Goal: Transaction & Acquisition: Download file/media

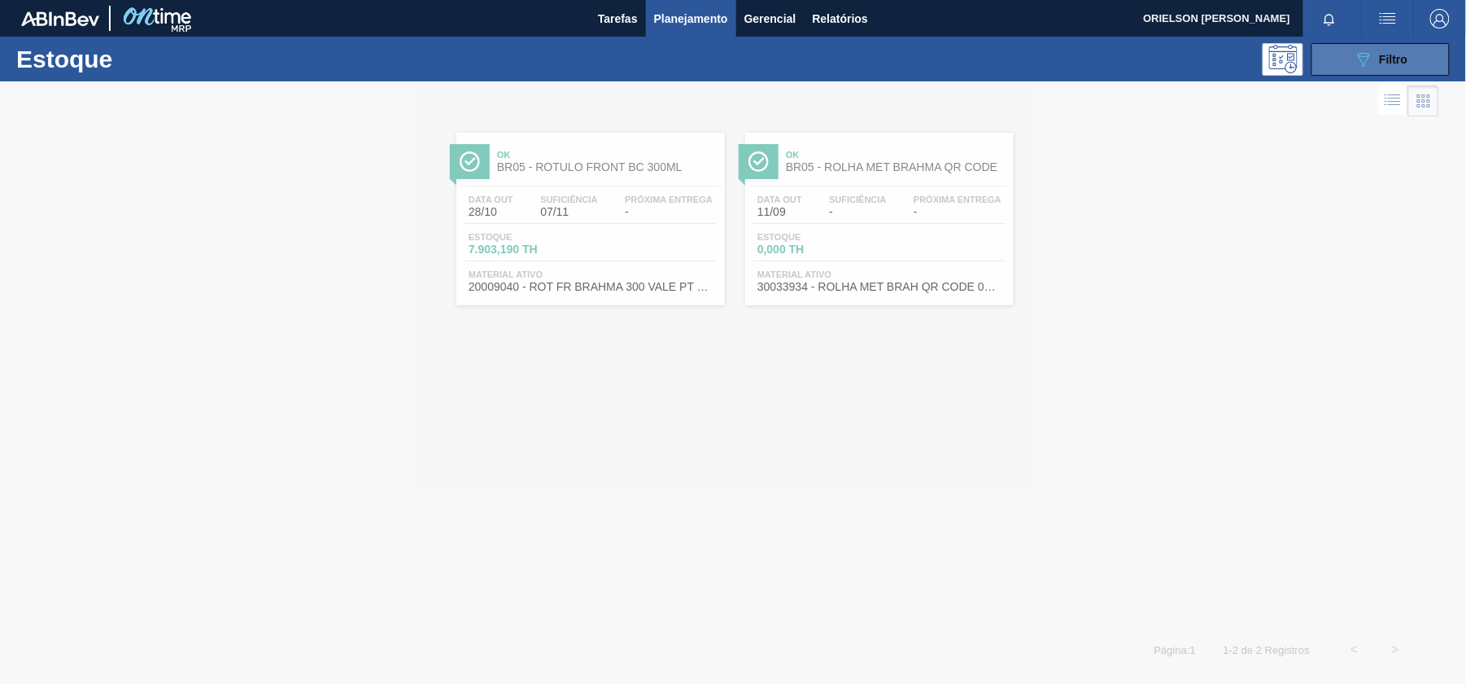
click at [1407, 53] on span "Filtro" at bounding box center [1394, 59] width 28 height 13
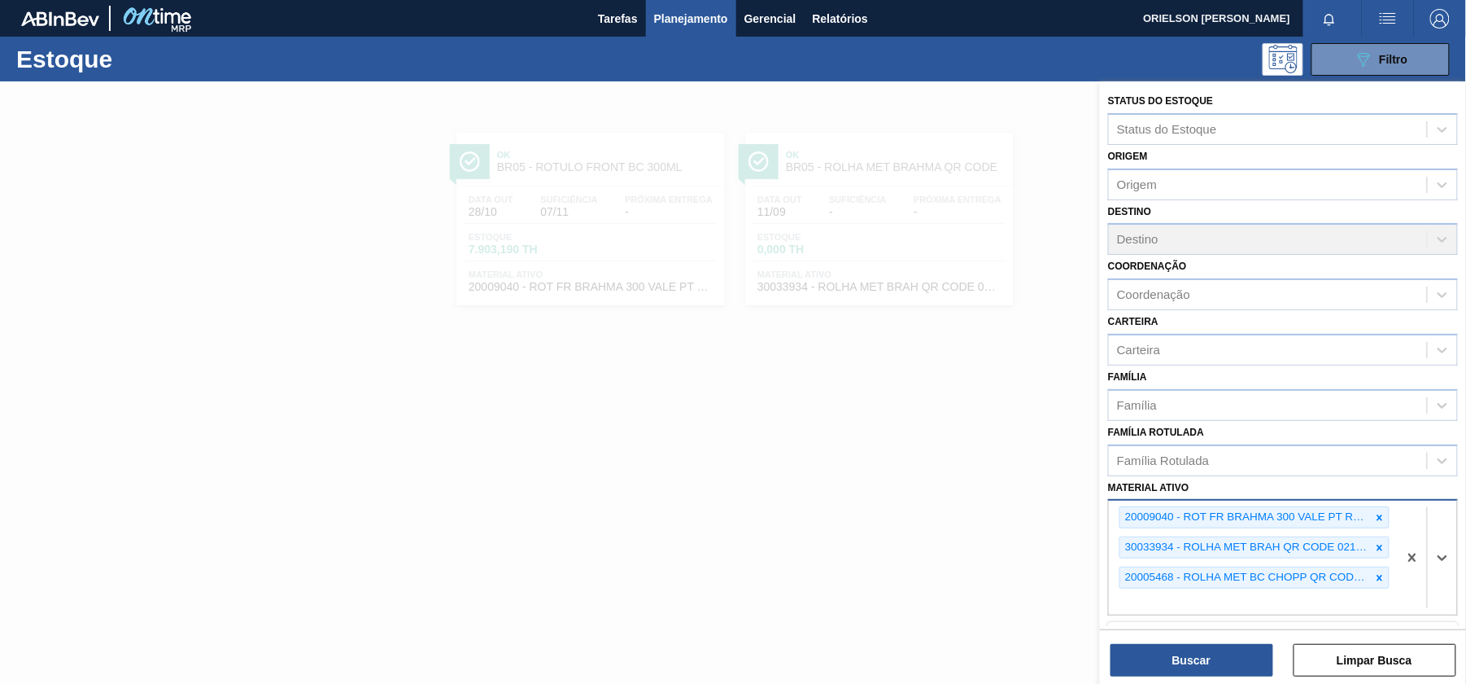
click at [1216, 591] on div "20009040 - ROT FR BRAHMA 300 VALE PT REV02 CX60ML 30033934 - ROLHA MET BRAH QR …" at bounding box center [1253, 557] width 289 height 114
paste ativo "20005465"
type ativo "20005465"
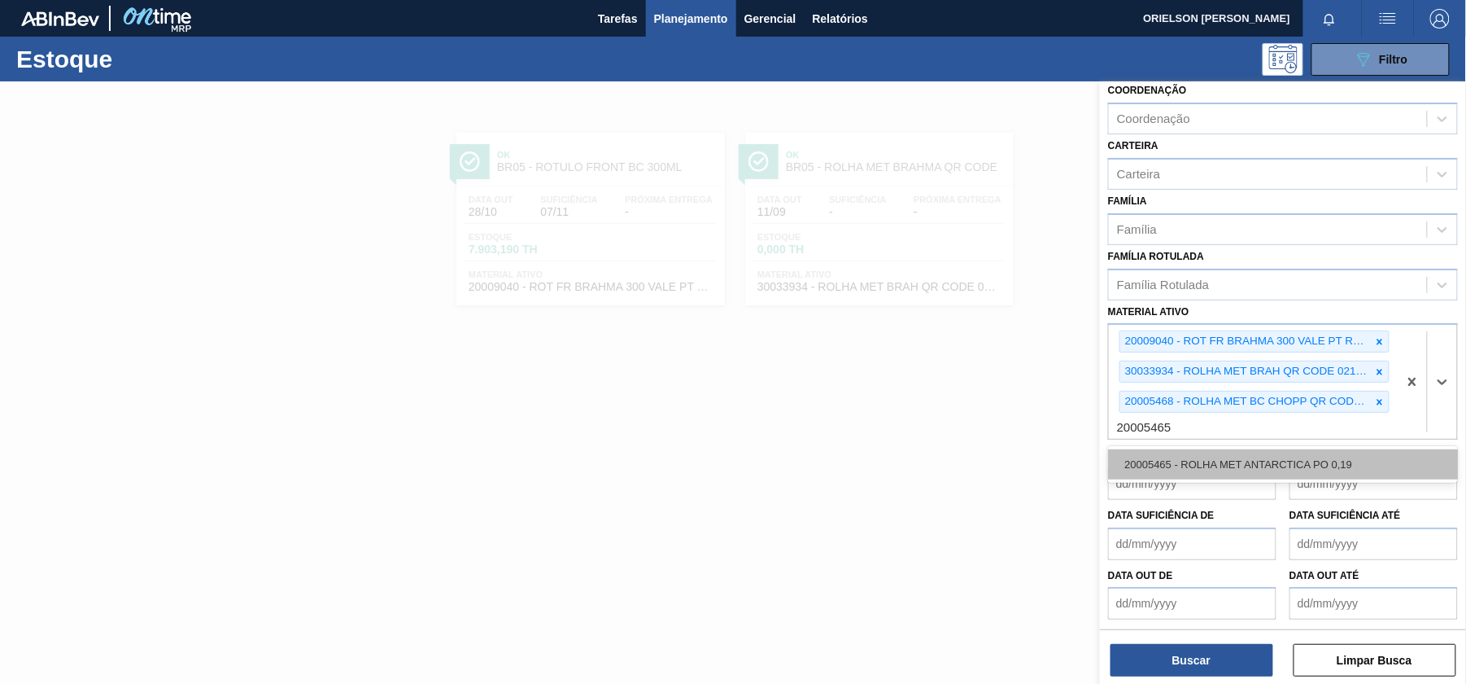
click at [1205, 467] on div "20005465 - ROLHA MET ANTARCTICA PO 0,19" at bounding box center [1283, 464] width 350 height 30
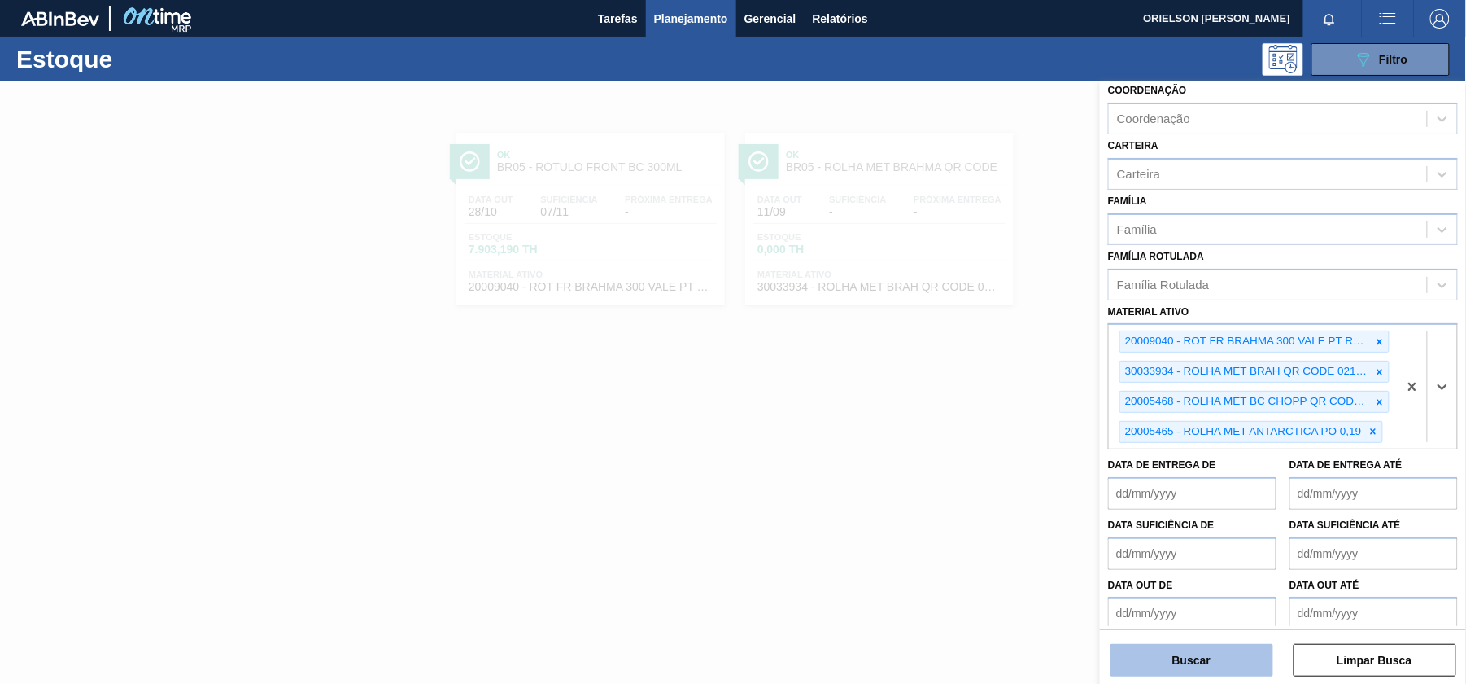
click at [1229, 661] on button "Buscar" at bounding box center [1192, 660] width 163 height 33
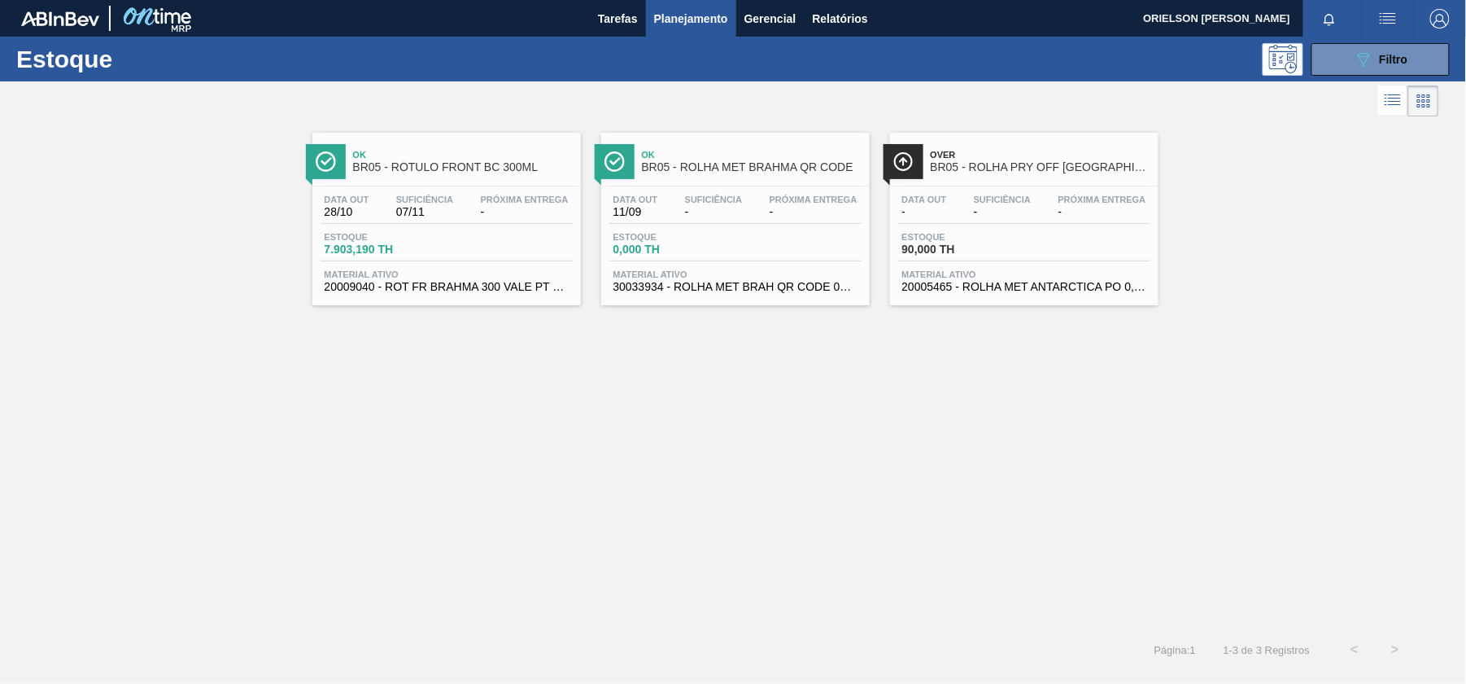
click at [958, 256] on div "Estoque 90,000 TH" at bounding box center [1024, 246] width 252 height 29
click at [1367, 57] on icon "089F7B8B-B2A5-4AFE-B5C0-19BA573D28AC" at bounding box center [1364, 60] width 20 height 20
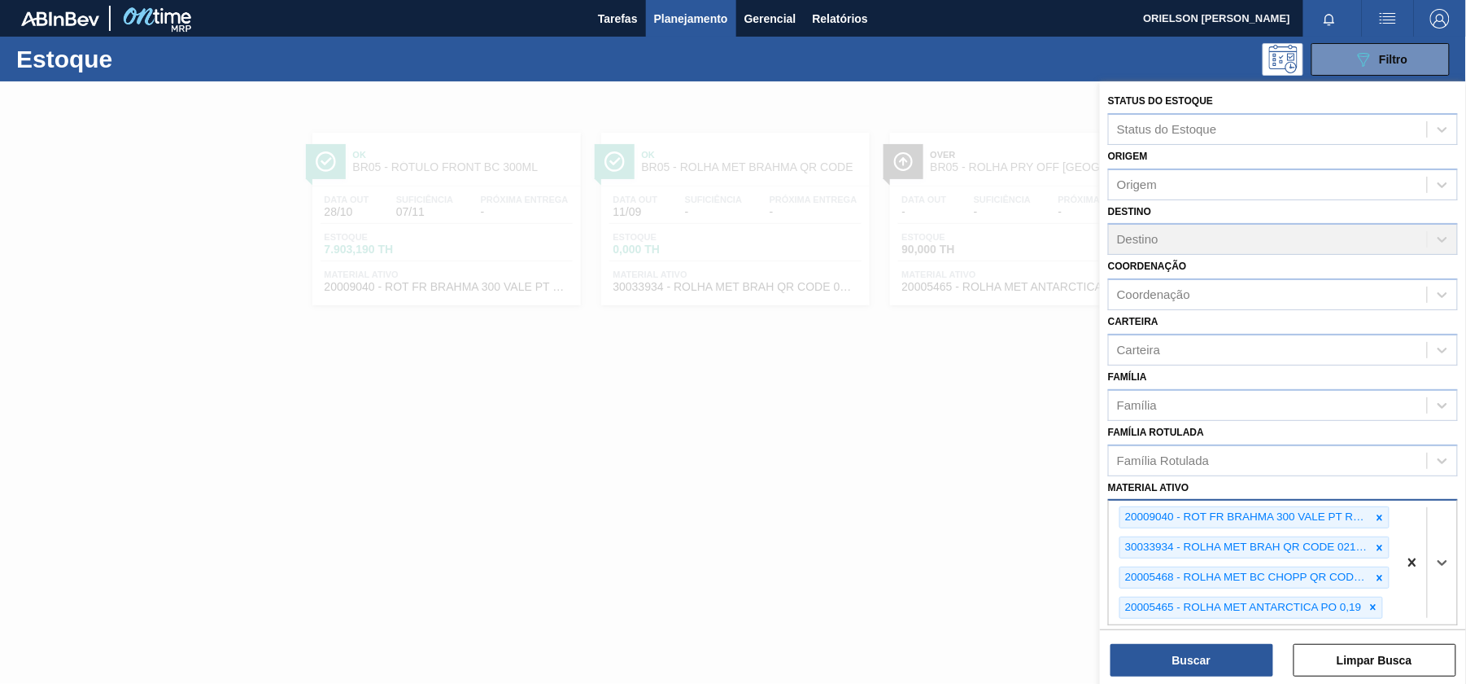
scroll to position [13, 0]
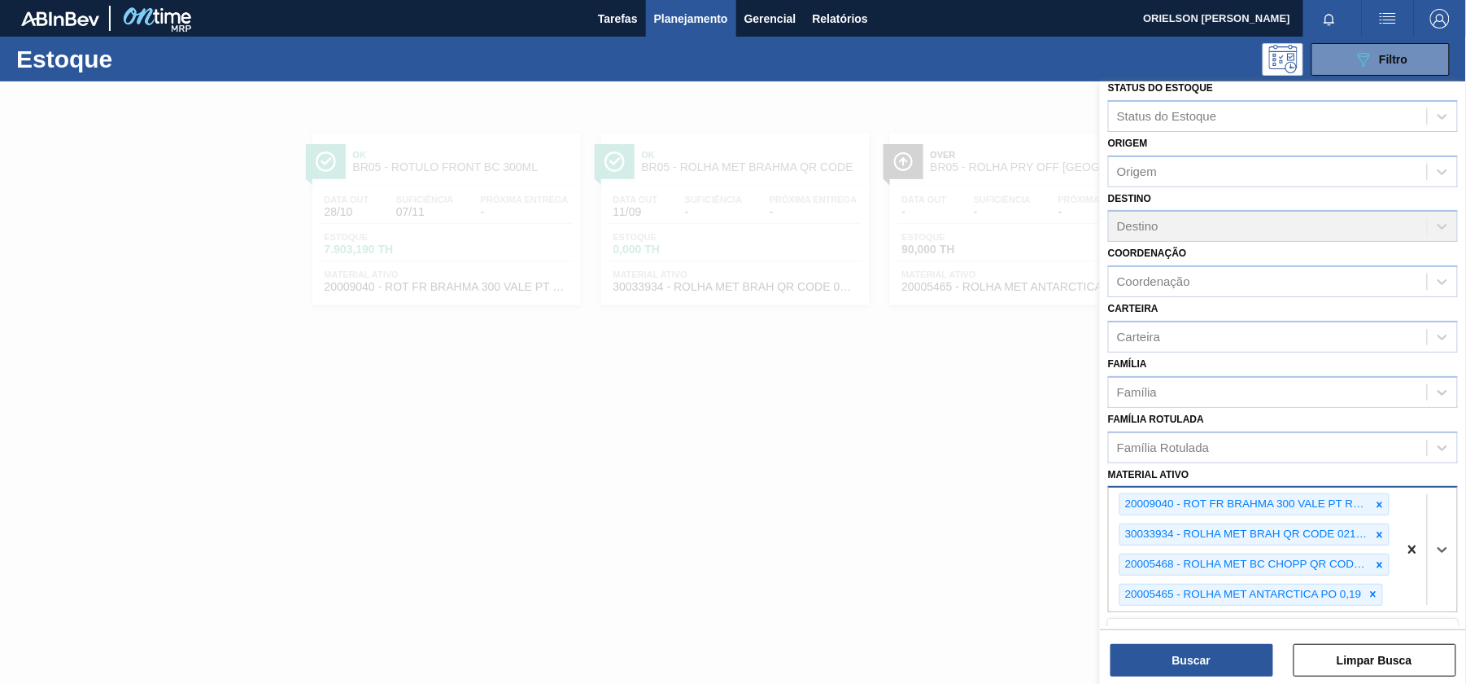
click at [1414, 554] on div at bounding box center [1427, 549] width 59 height 124
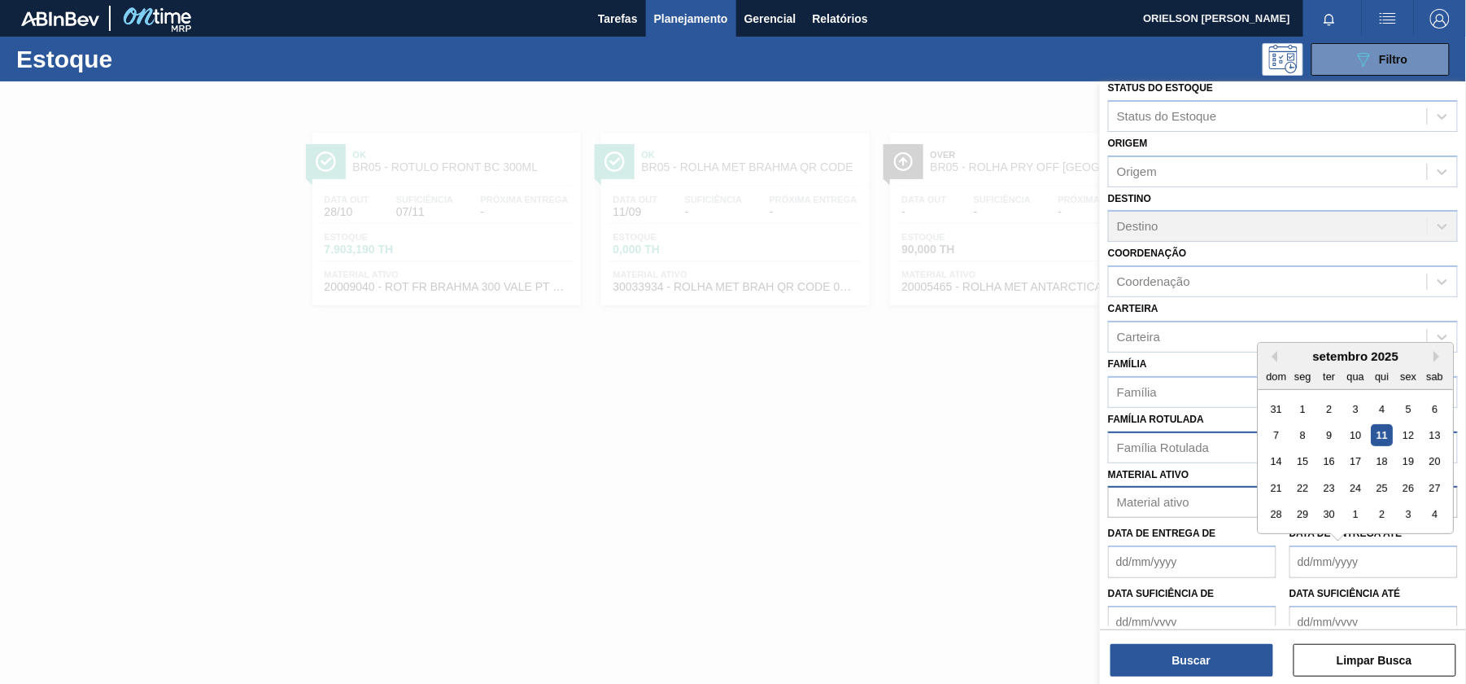
click at [1151, 437] on div "Família Rotulada" at bounding box center [1268, 447] width 318 height 24
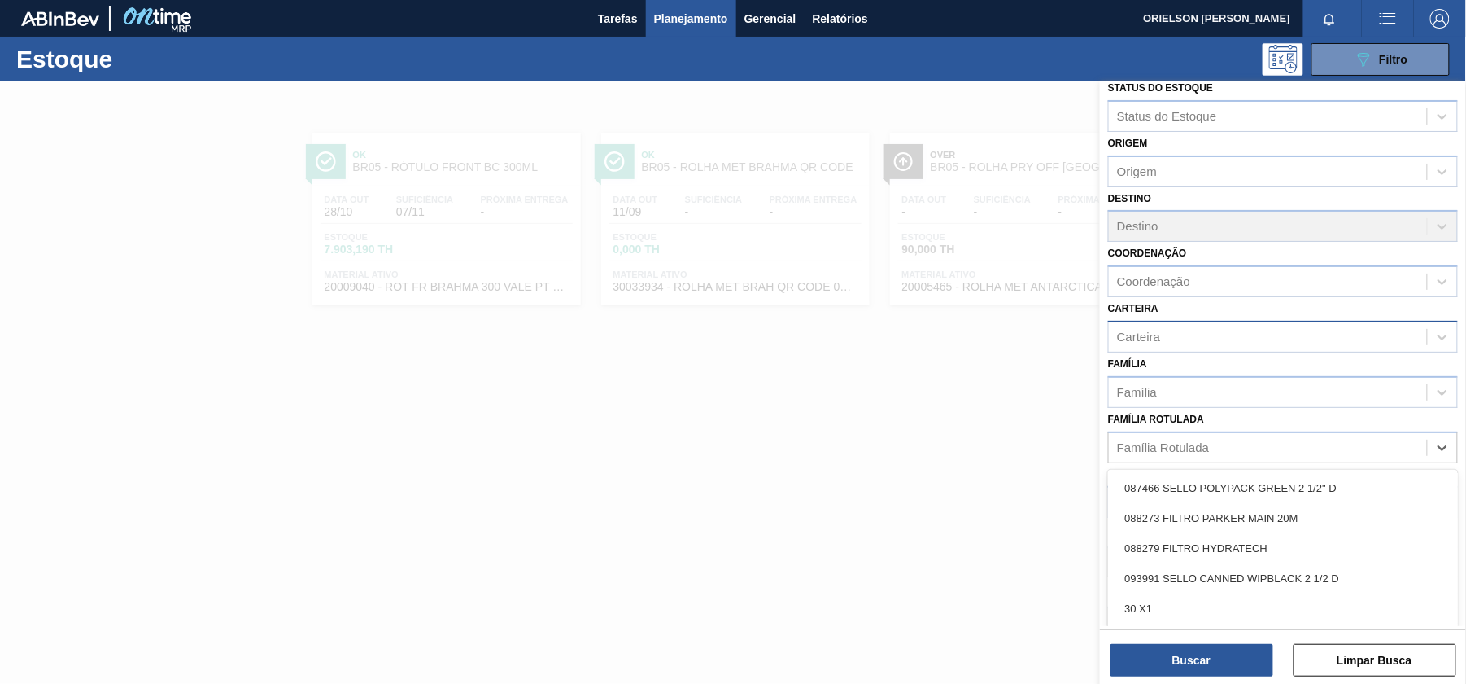
click at [1134, 336] on div "Carteira" at bounding box center [1138, 337] width 43 height 14
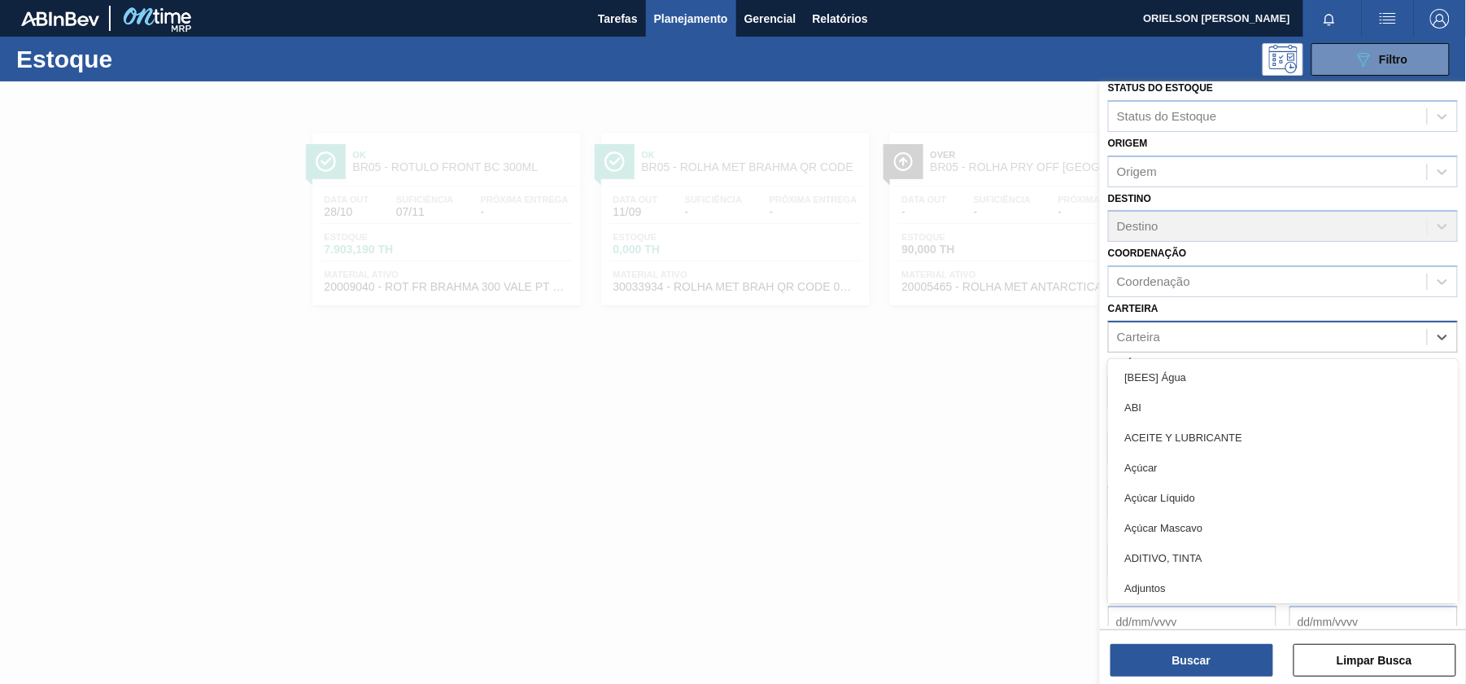
click at [1134, 335] on div "Carteira" at bounding box center [1138, 337] width 43 height 14
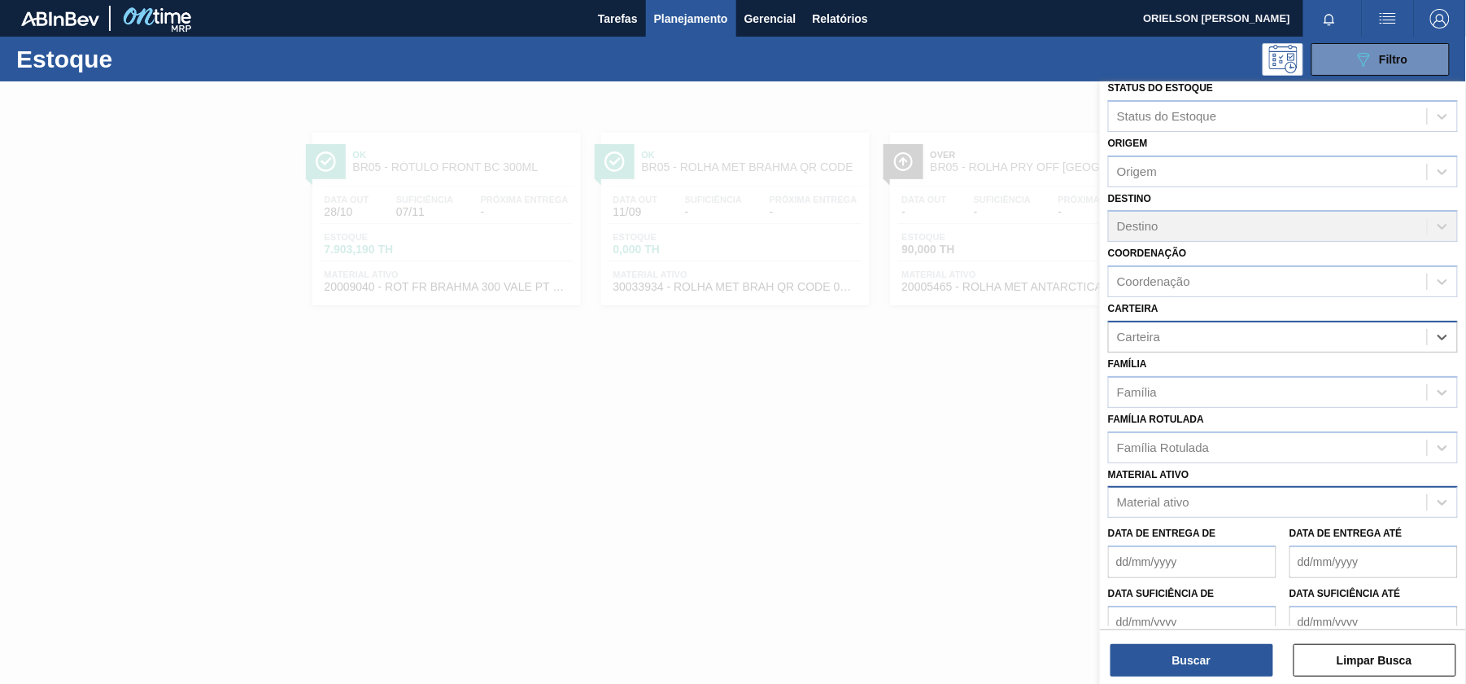
click at [1134, 335] on div "Carteira" at bounding box center [1138, 337] width 43 height 14
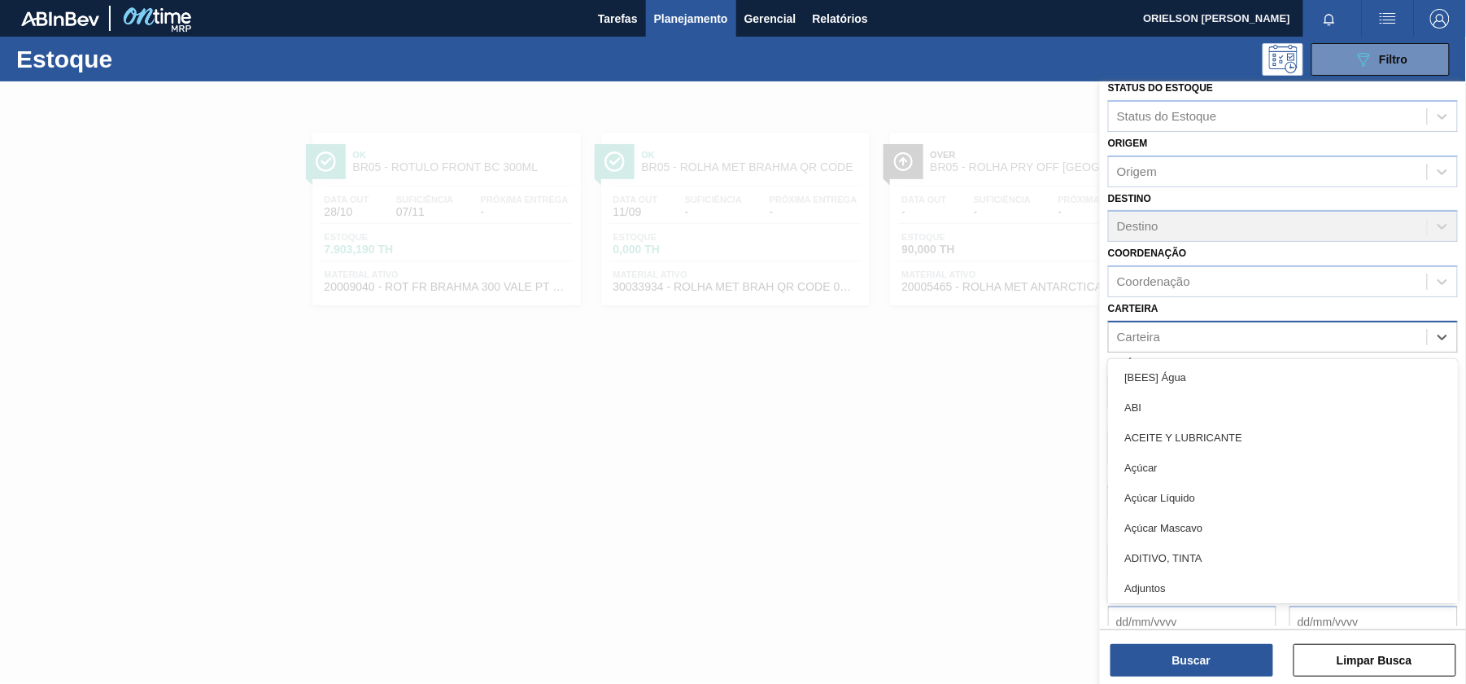
type input "c"
type input "rol"
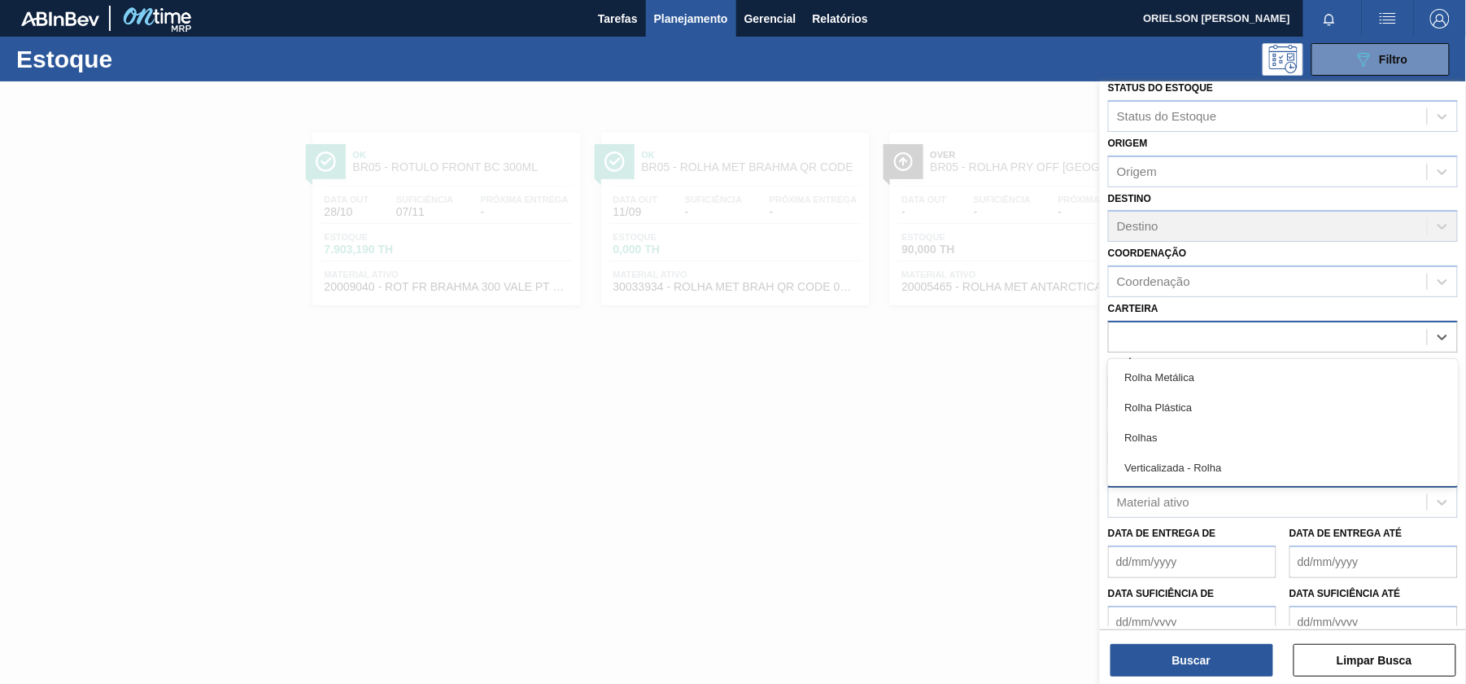
click at [1152, 350] on div "rol" at bounding box center [1283, 337] width 350 height 32
click at [1149, 342] on div "Carteira" at bounding box center [1268, 337] width 318 height 24
type input "rolha"
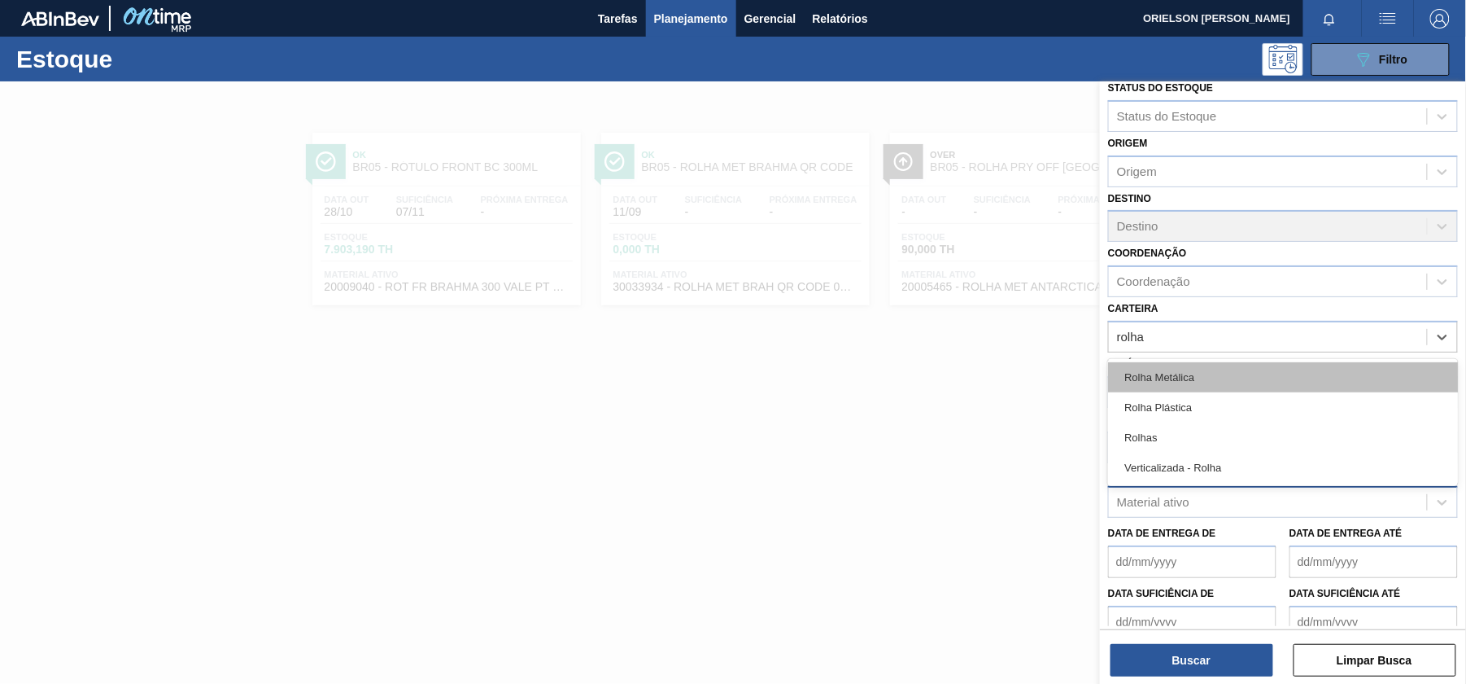
click at [1182, 378] on div "Rolha Metálica" at bounding box center [1283, 377] width 350 height 30
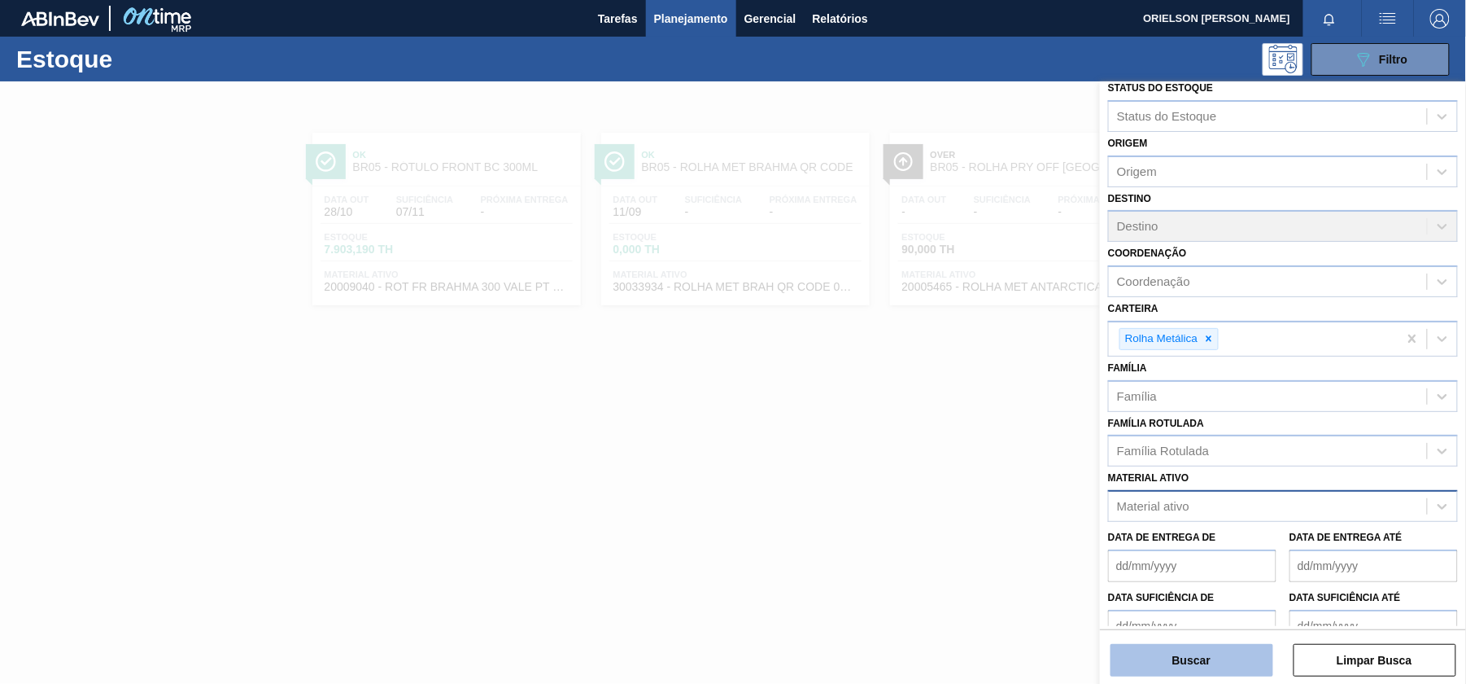
click at [1221, 654] on button "Buscar" at bounding box center [1192, 660] width 163 height 33
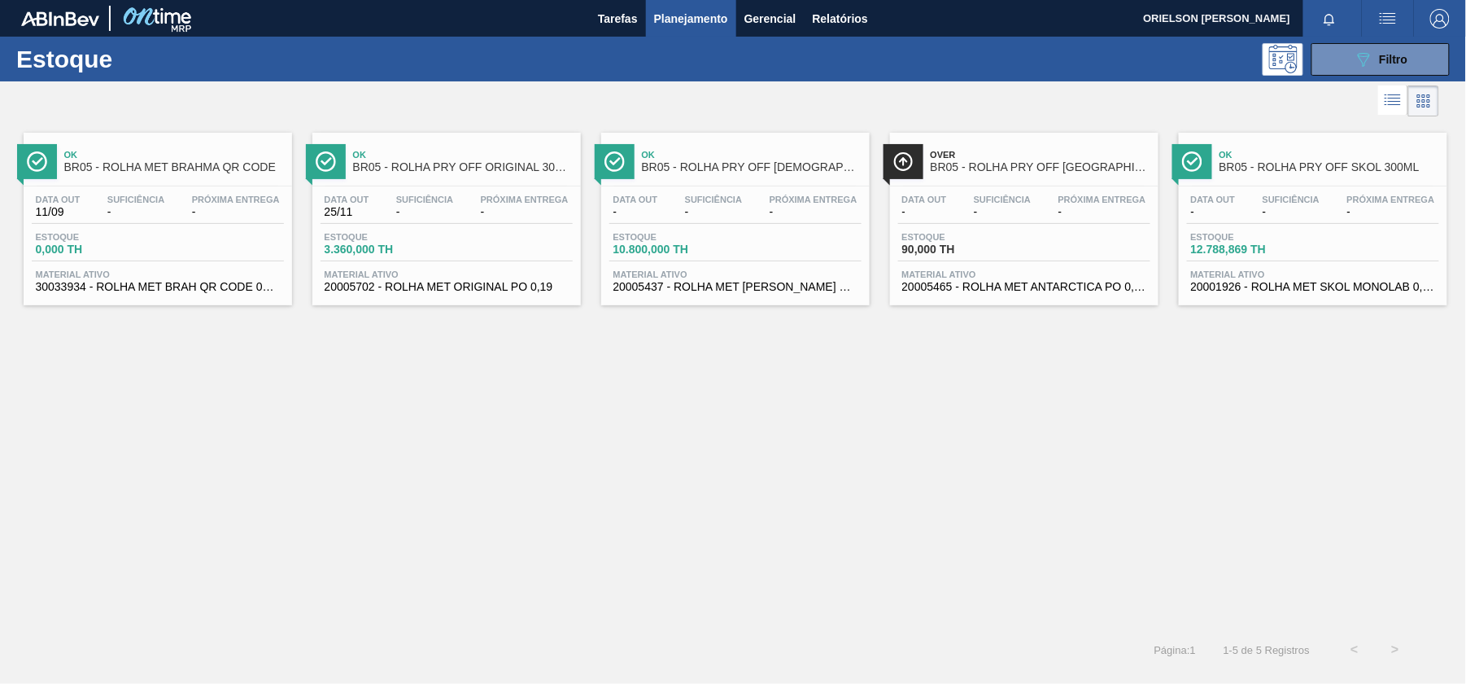
click at [974, 239] on span "Estoque" at bounding box center [959, 237] width 114 height 10
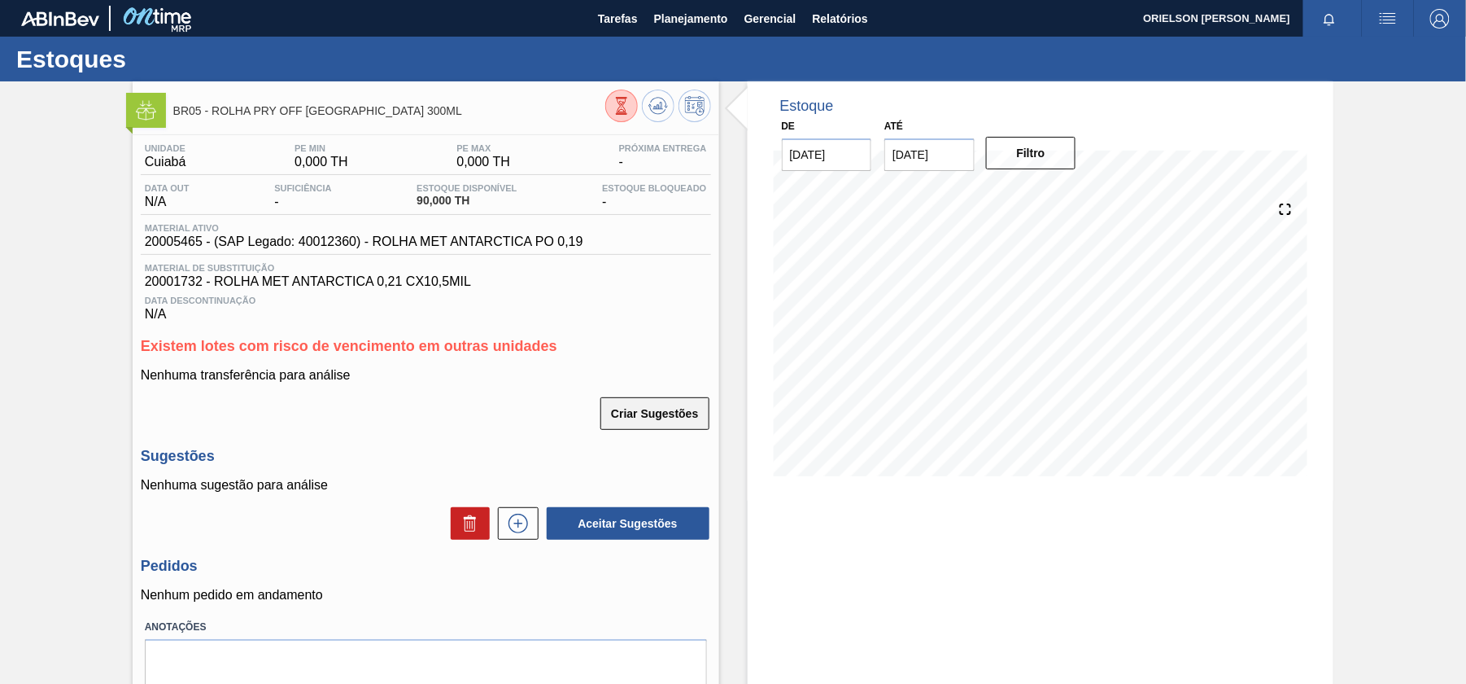
click at [636, 417] on button "Criar Sugestões" at bounding box center [655, 413] width 108 height 33
click at [643, 411] on button "Criar Sugestões" at bounding box center [655, 413] width 108 height 33
click at [654, 105] on icon at bounding box center [659, 106] width 20 height 20
click at [1381, 11] on img "button" at bounding box center [1388, 19] width 20 height 20
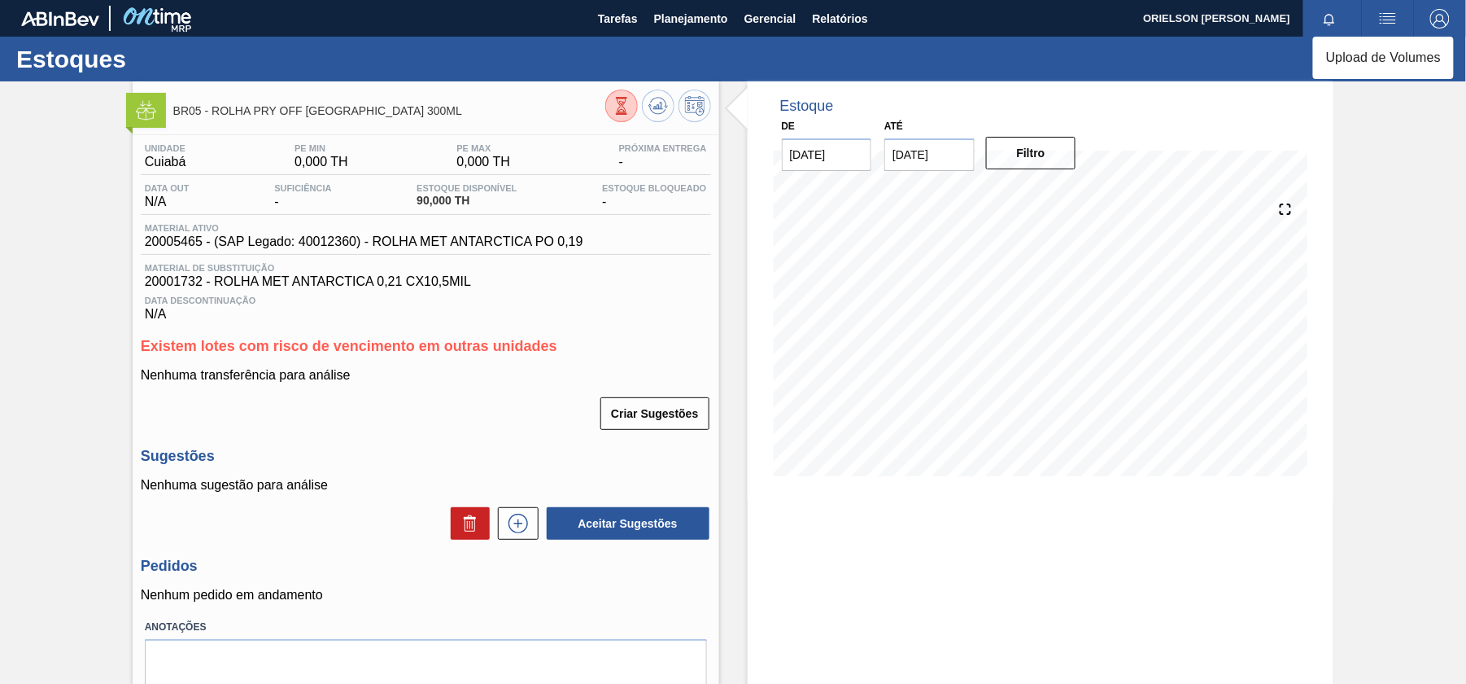
click at [1381, 11] on div at bounding box center [733, 342] width 1466 height 684
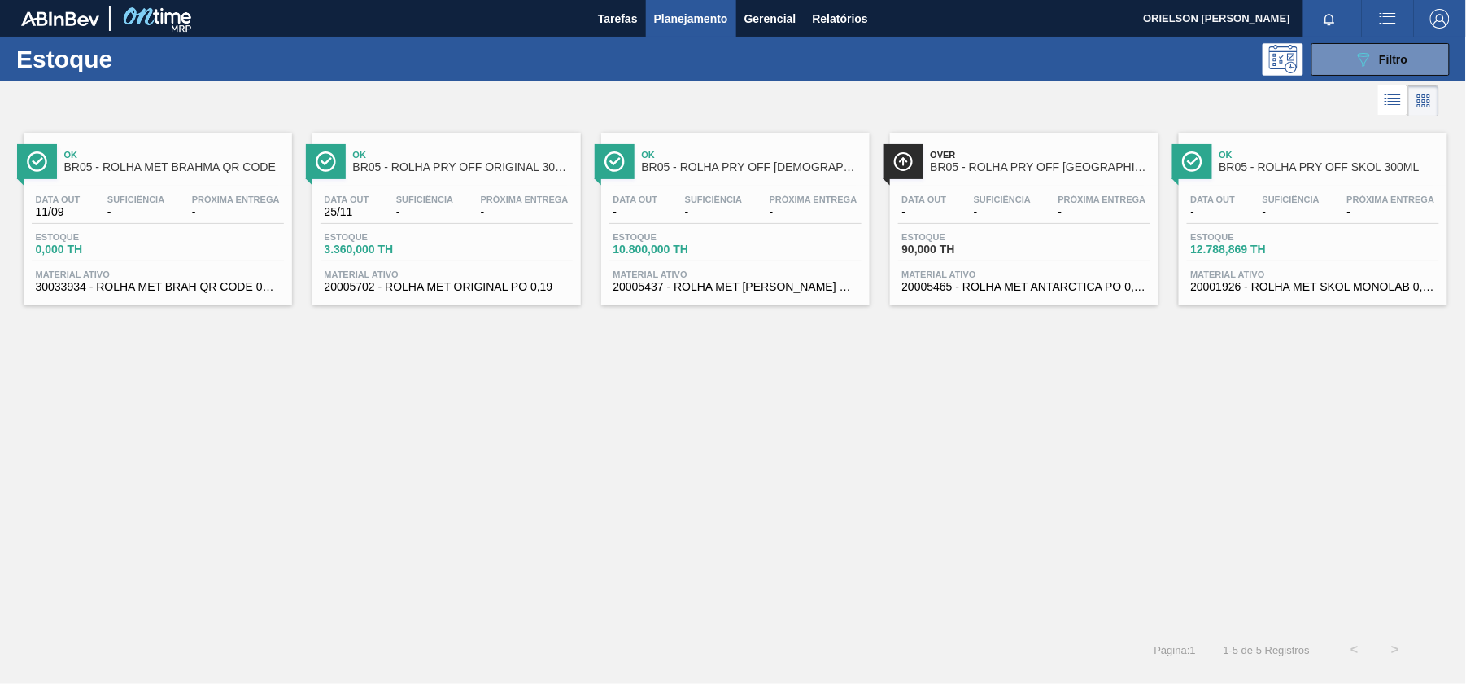
click at [1416, 104] on icon at bounding box center [1424, 101] width 20 height 20
click at [1371, 104] on div at bounding box center [719, 100] width 1439 height 39
click at [1383, 37] on div "Estoque 089F7B8B-B2A5-4AFE-B5C0-19BA573D28AC Filtro" at bounding box center [733, 59] width 1466 height 45
click at [1383, 63] on span "Filtro" at bounding box center [1394, 59] width 28 height 13
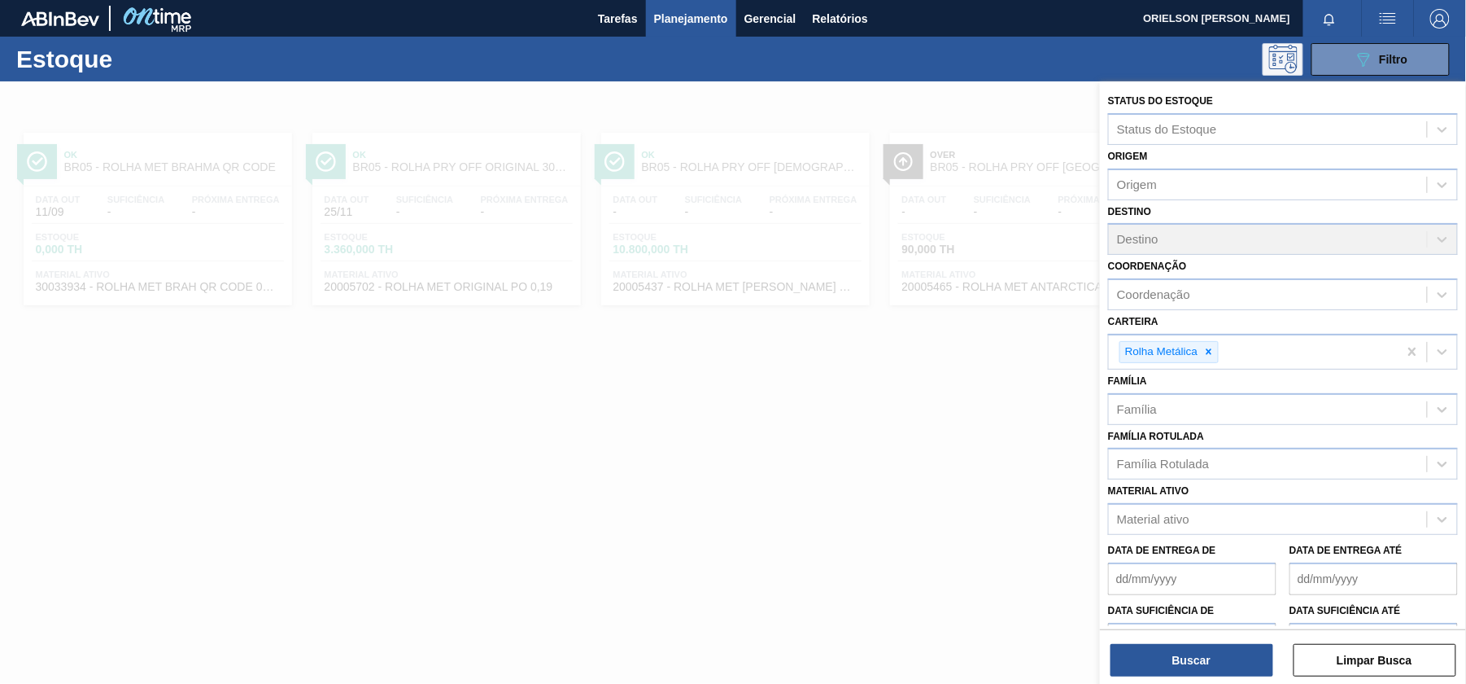
click at [1287, 65] on icon at bounding box center [1283, 59] width 28 height 28
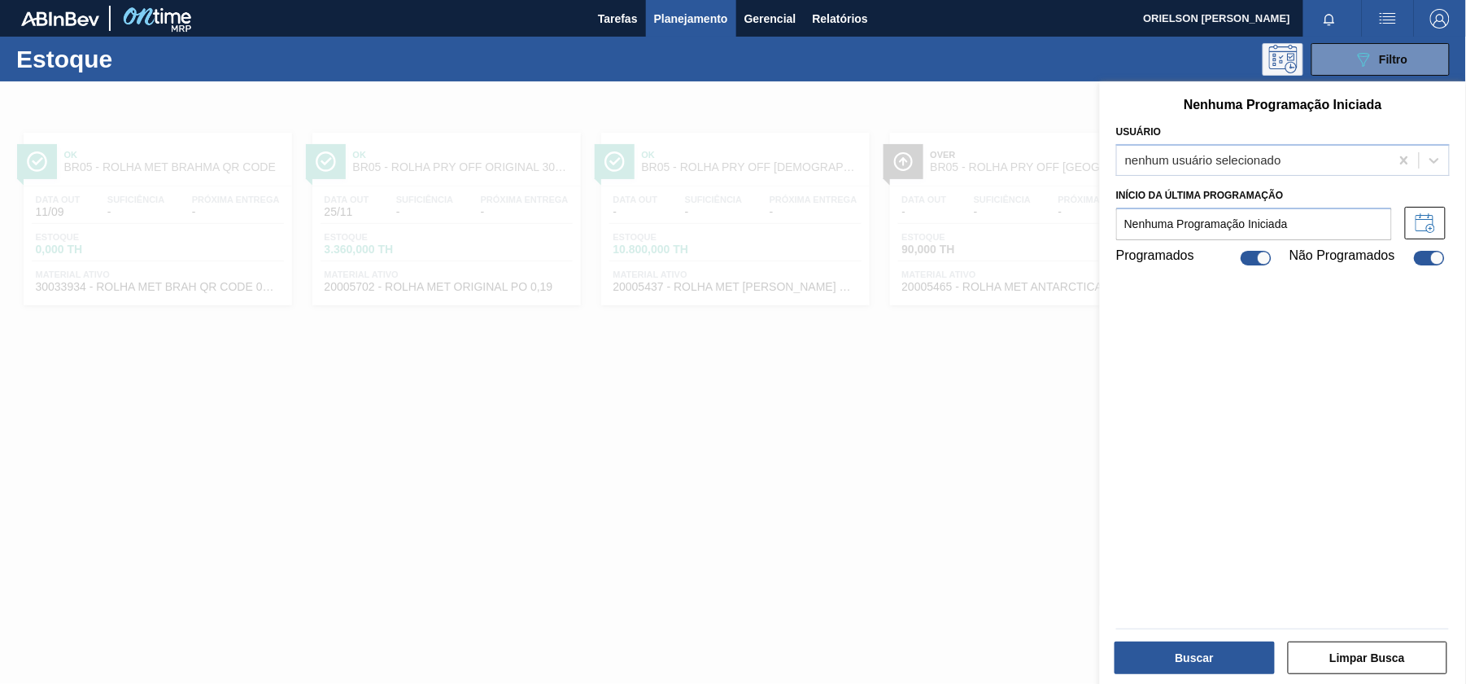
click at [1287, 65] on icon at bounding box center [1283, 59] width 28 height 28
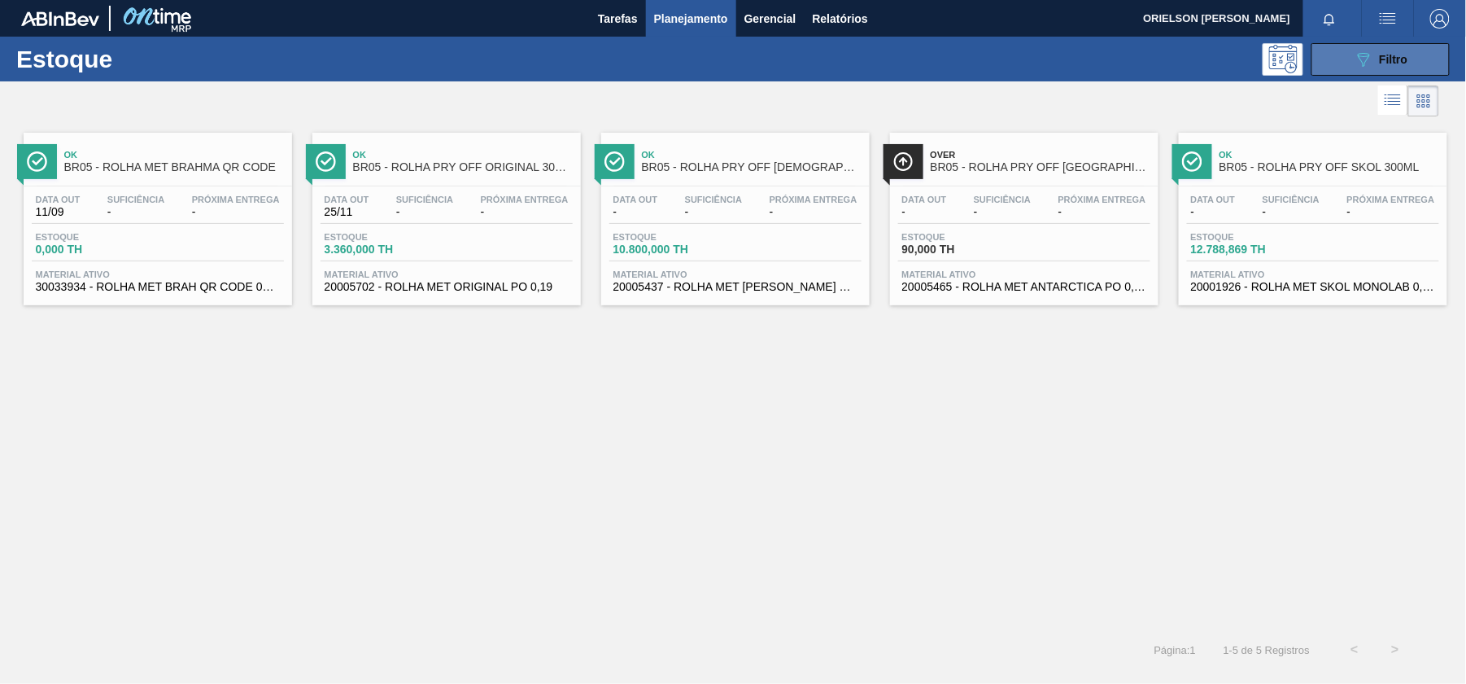
click at [1352, 60] on button "089F7B8B-B2A5-4AFE-B5C0-19BA573D28AC Filtro" at bounding box center [1381, 59] width 138 height 33
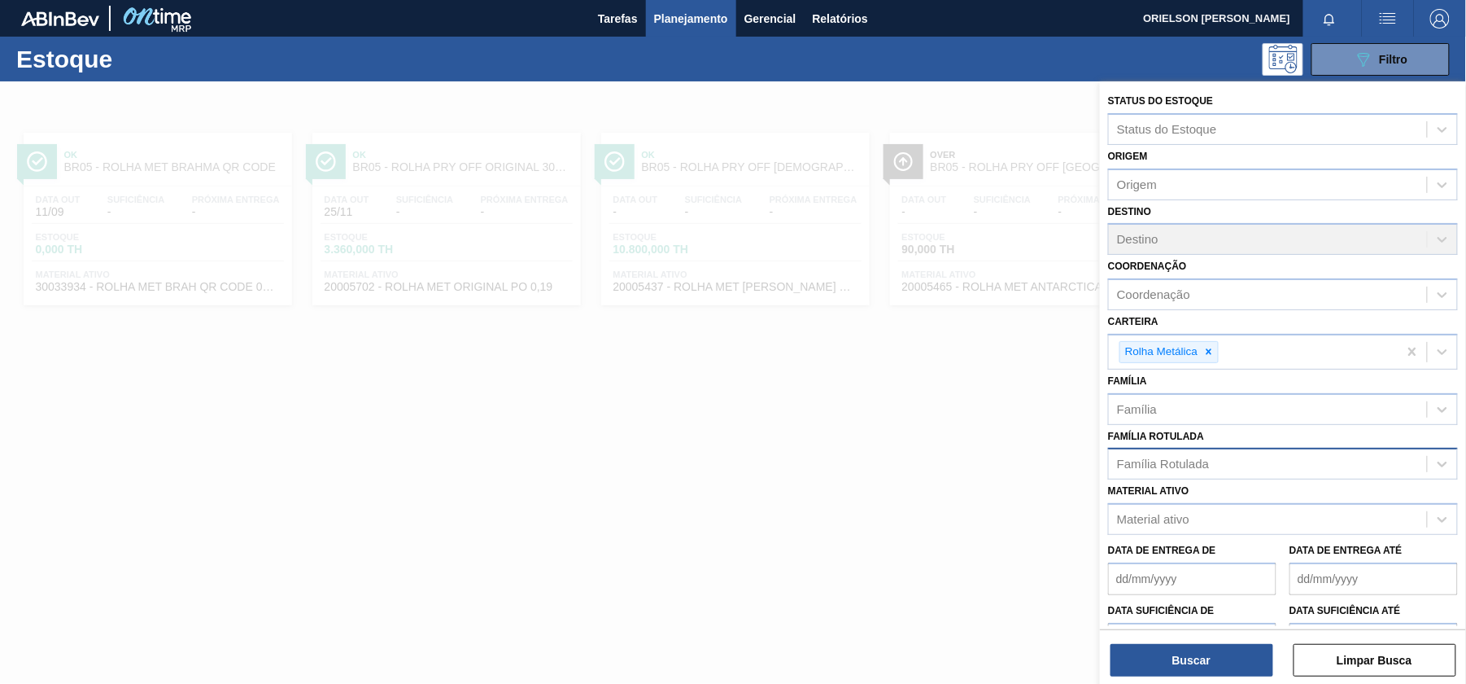
scroll to position [95, 0]
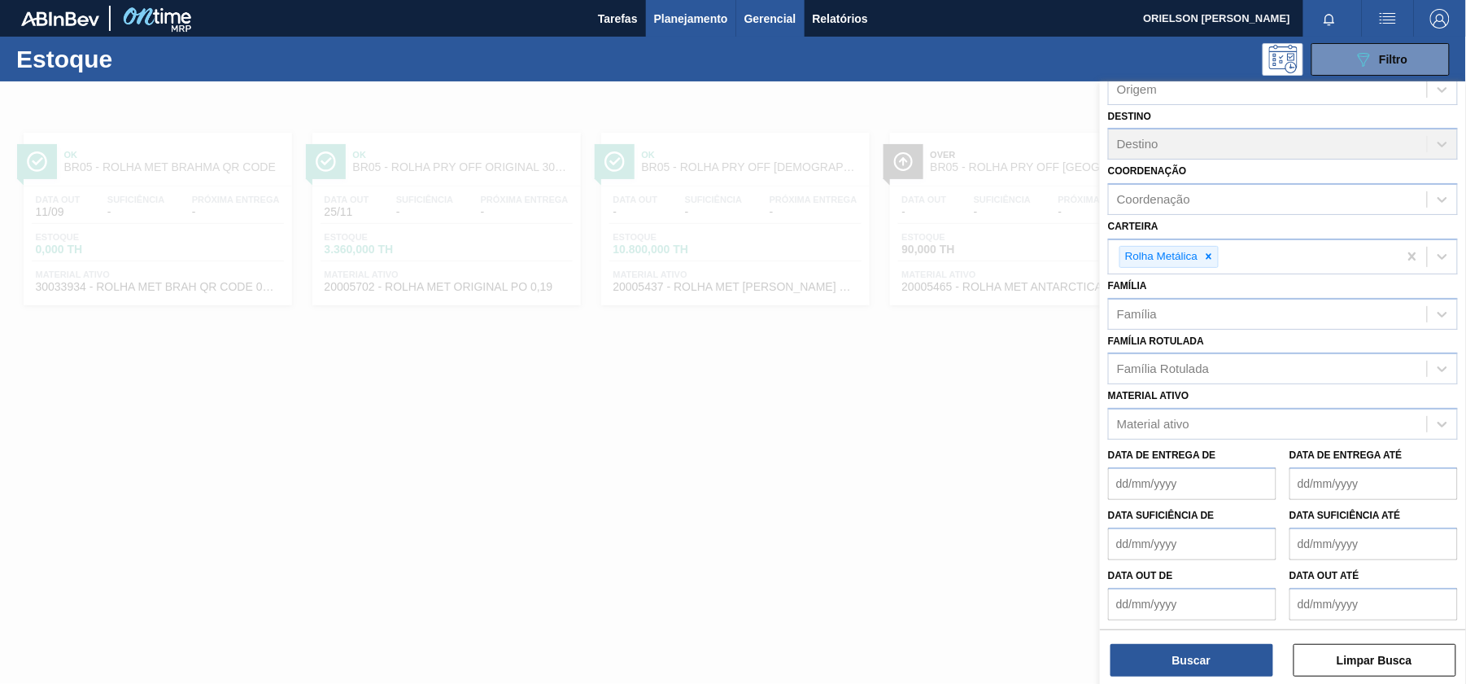
click at [775, 21] on span "Gerencial" at bounding box center [771, 19] width 52 height 20
click at [830, 15] on div at bounding box center [733, 342] width 1466 height 684
click at [831, 0] on body "Tarefas Planejamento Gerencial Relatórios ORIELSON PEDROZO JACINTHO Marcar toda…" at bounding box center [733, 0] width 1466 height 0
click at [834, 20] on span "Relatórios" at bounding box center [840, 19] width 55 height 20
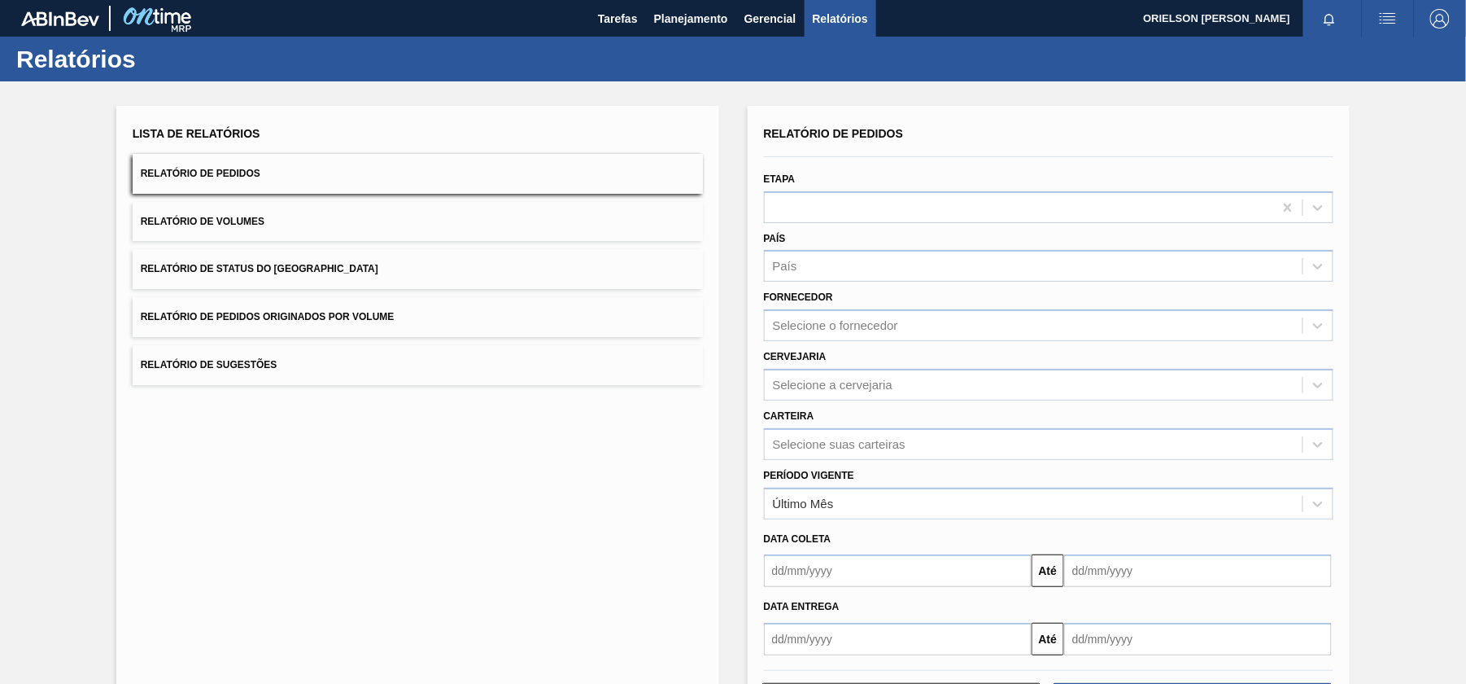
click at [284, 363] on button "Relatório de Sugestões" at bounding box center [418, 365] width 570 height 40
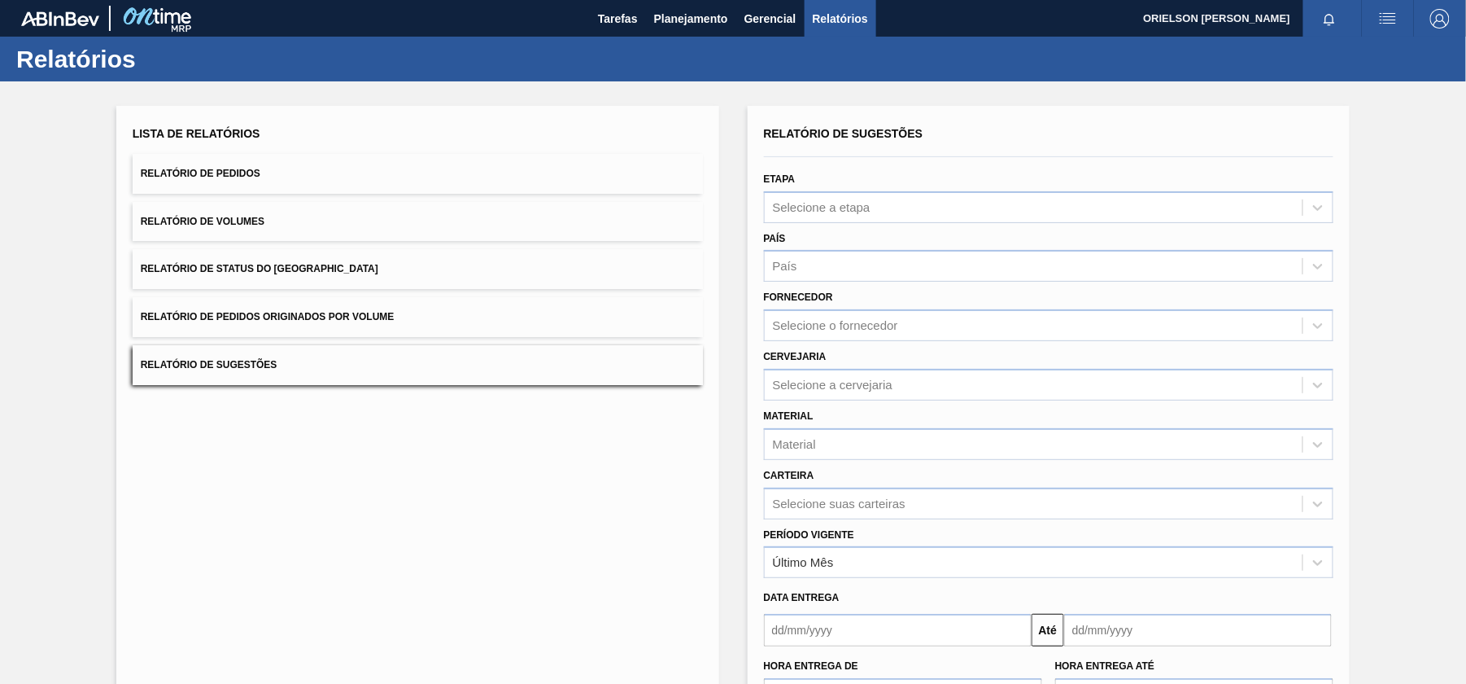
click at [282, 317] on span "Relatório de Pedidos Originados por Volume" at bounding box center [268, 316] width 254 height 11
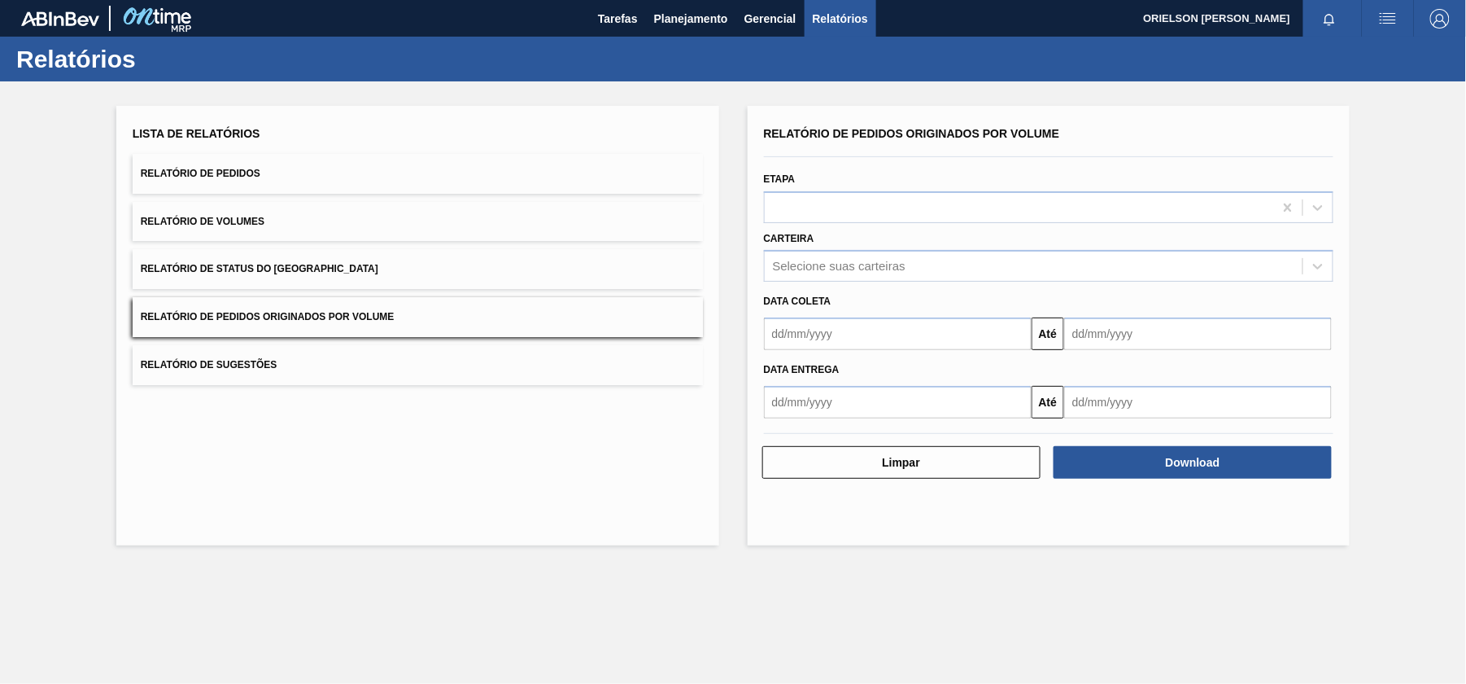
click at [282, 274] on button "Relatório de Status do [GEOGRAPHIC_DATA]" at bounding box center [418, 269] width 570 height 40
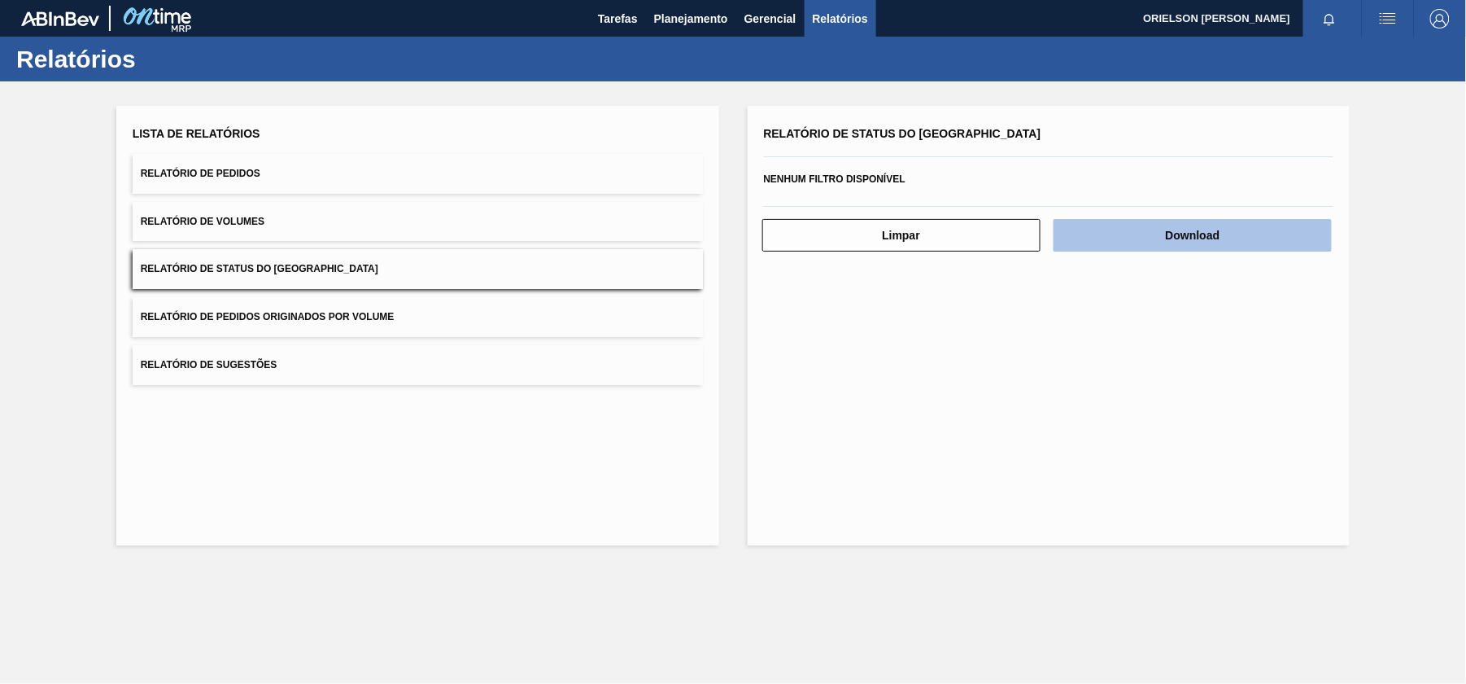
click at [1128, 247] on button "Download" at bounding box center [1193, 235] width 278 height 33
click at [284, 167] on button "Relatório de Pedidos" at bounding box center [418, 174] width 570 height 40
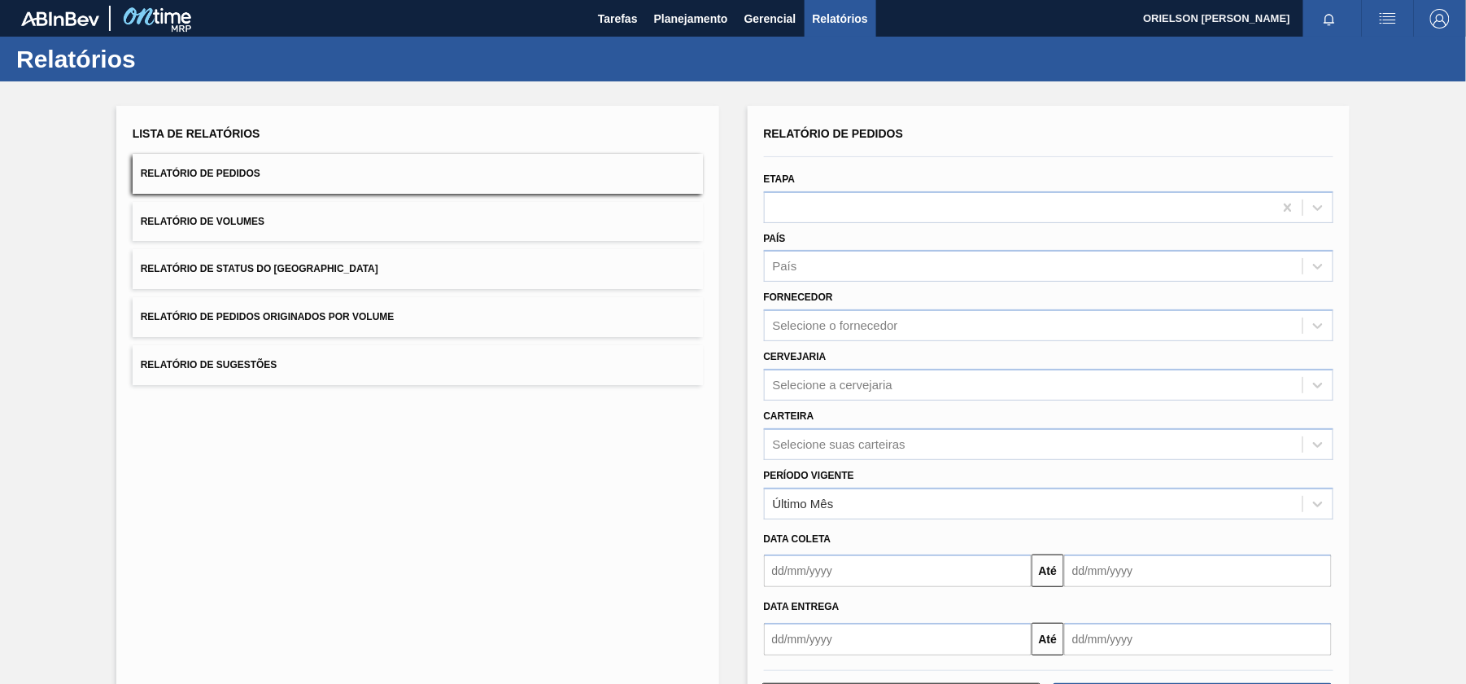
click at [854, 290] on div "Fornecedor Selecione o fornecedor" at bounding box center [1049, 313] width 570 height 55
click at [838, 270] on div "País" at bounding box center [1034, 267] width 539 height 24
click at [832, 255] on div "País" at bounding box center [1034, 267] width 539 height 24
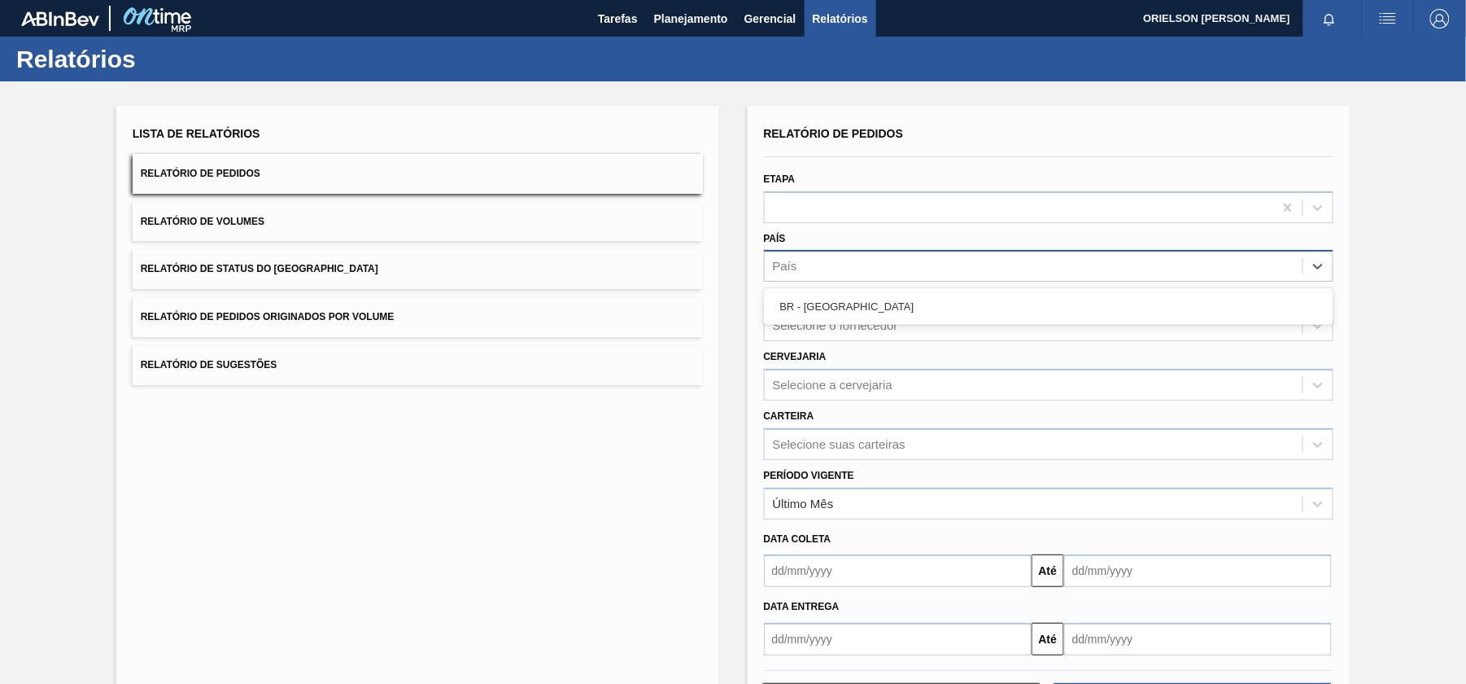
click at [844, 271] on div "País" at bounding box center [1034, 267] width 539 height 24
click at [845, 271] on div "País" at bounding box center [1034, 267] width 539 height 24
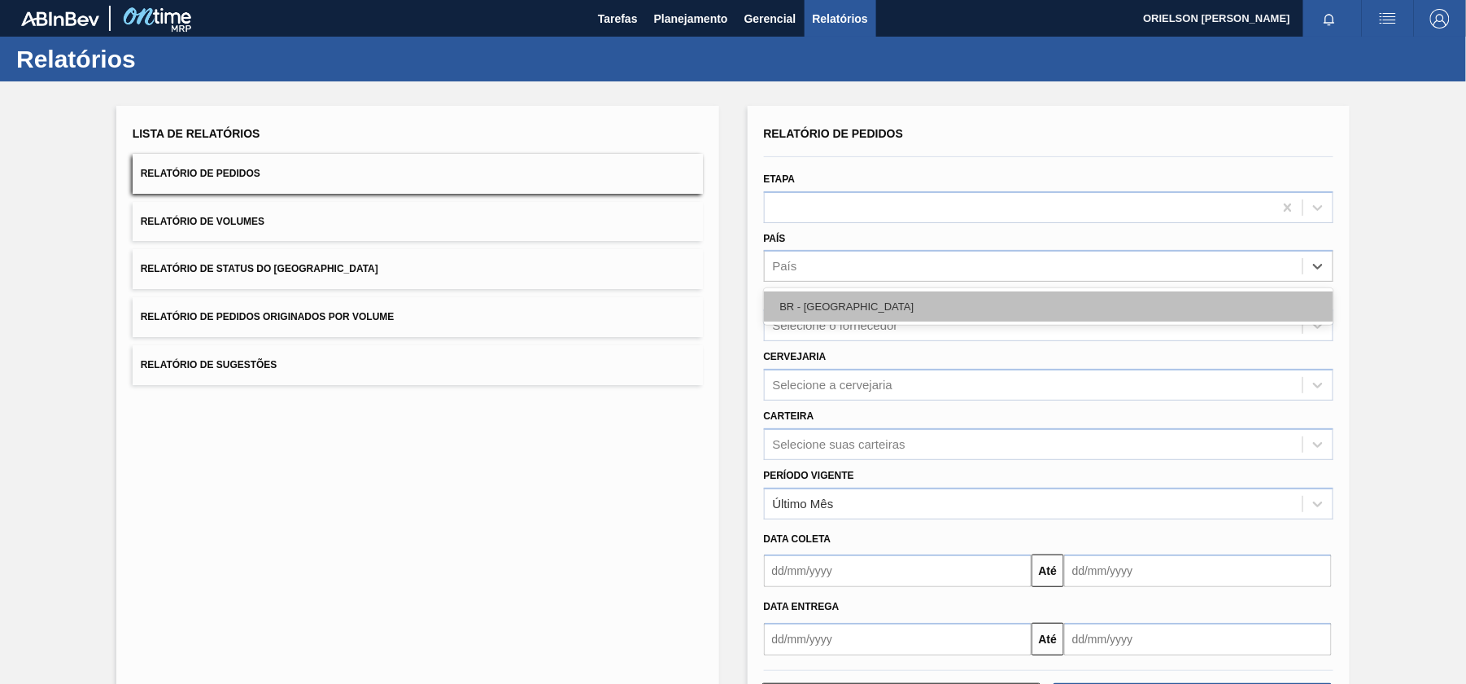
click at [825, 300] on div "BR - [GEOGRAPHIC_DATA]" at bounding box center [1049, 306] width 570 height 30
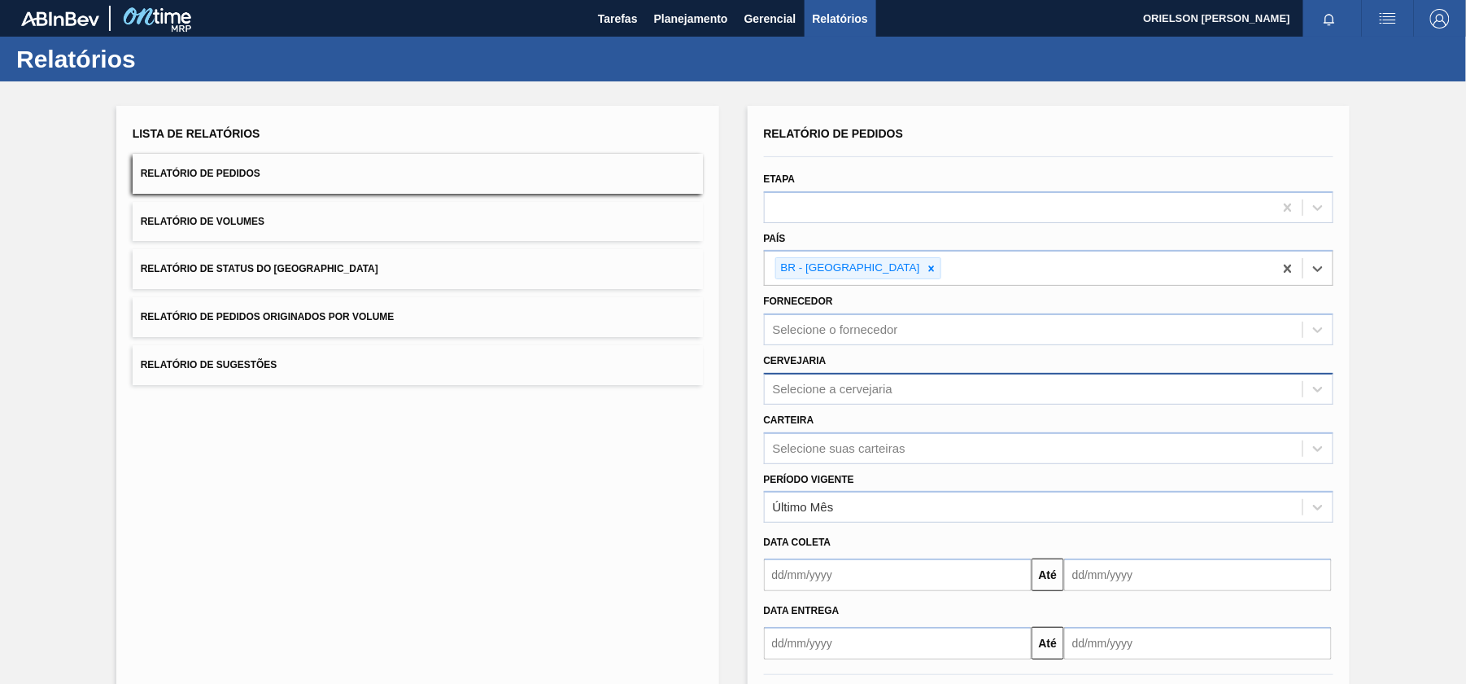
click at [840, 391] on div "Selecione a cervejaria" at bounding box center [833, 389] width 120 height 14
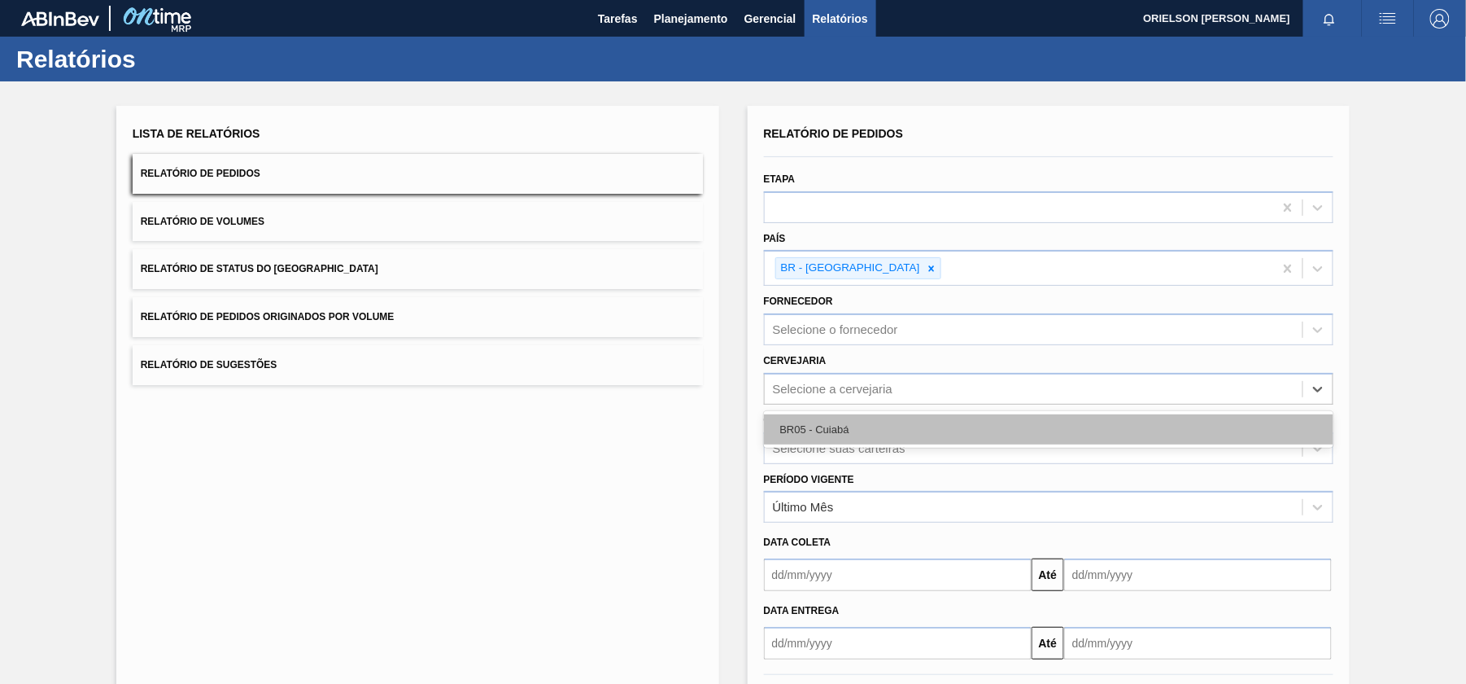
click at [845, 428] on div "BR05 - Cuiabá" at bounding box center [1049, 429] width 570 height 30
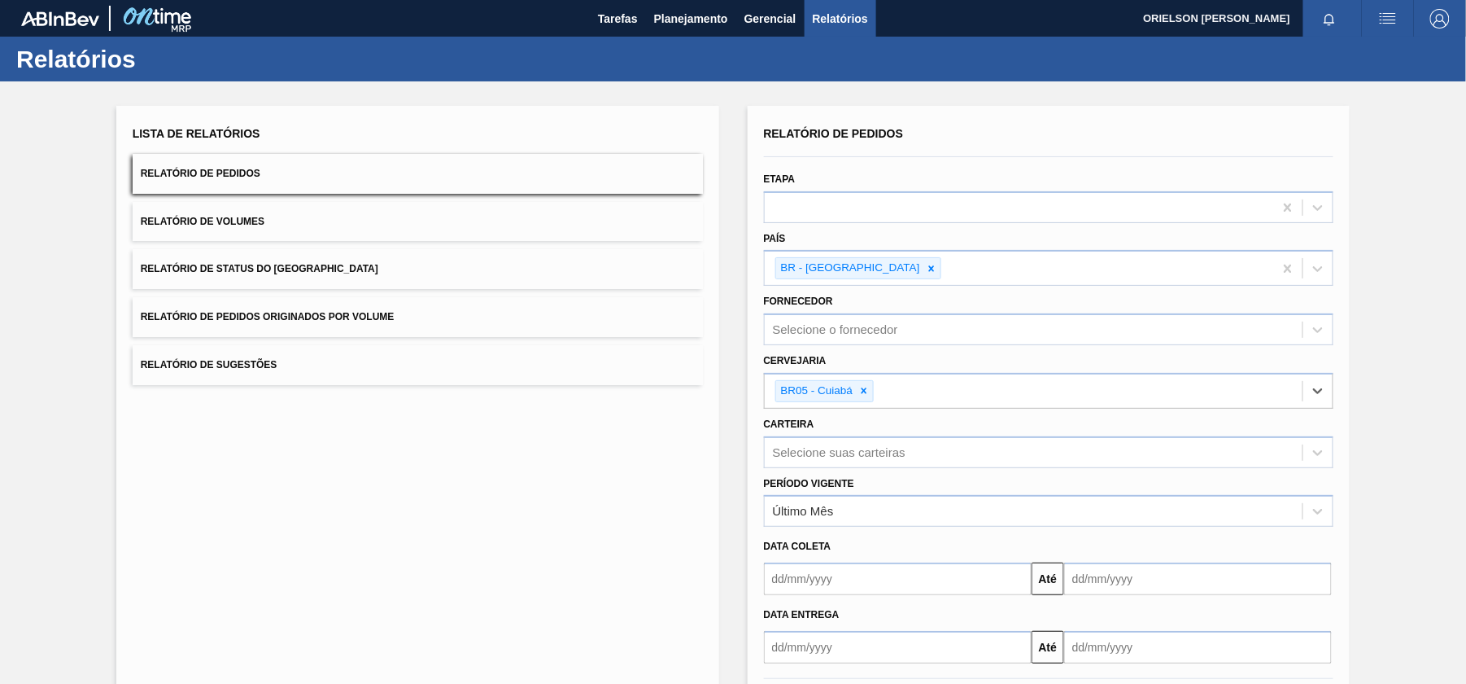
scroll to position [76, 0]
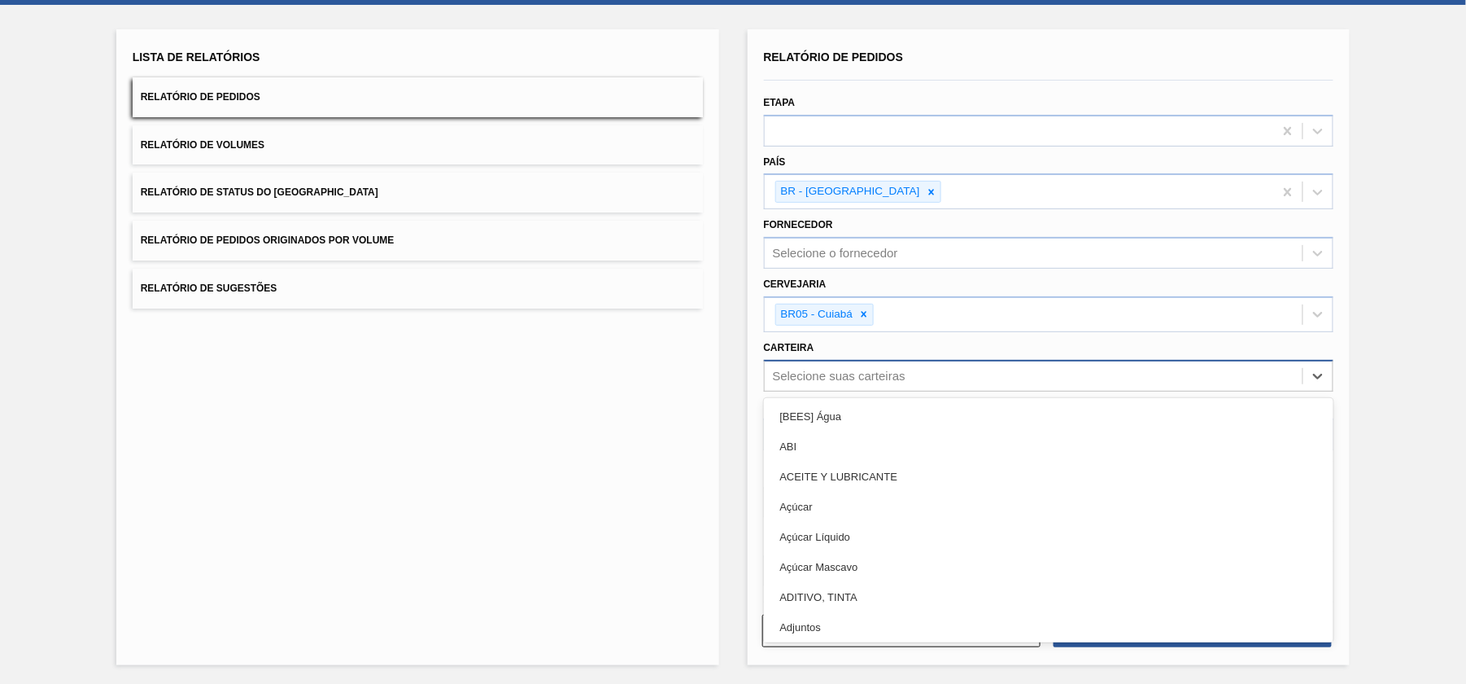
click at [822, 385] on div "Selecione suas carteiras" at bounding box center [1034, 376] width 539 height 24
click at [618, 446] on div "Lista de Relatórios Relatório de Pedidos Relatório de Volumes Relatório de Stat…" at bounding box center [417, 347] width 603 height 636
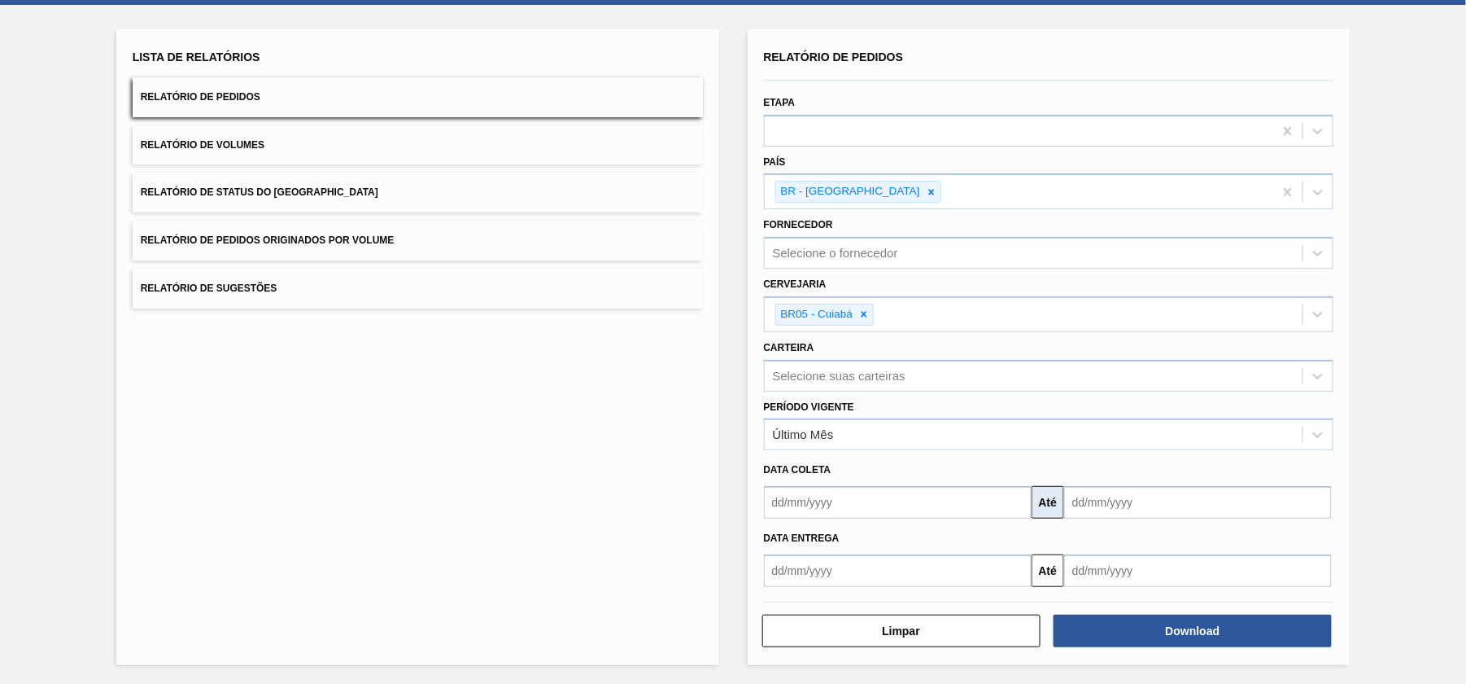
click at [1035, 500] on button "Até" at bounding box center [1048, 502] width 33 height 33
click at [1046, 502] on button "Até" at bounding box center [1048, 502] width 33 height 33
click at [906, 505] on input "text" at bounding box center [898, 502] width 268 height 33
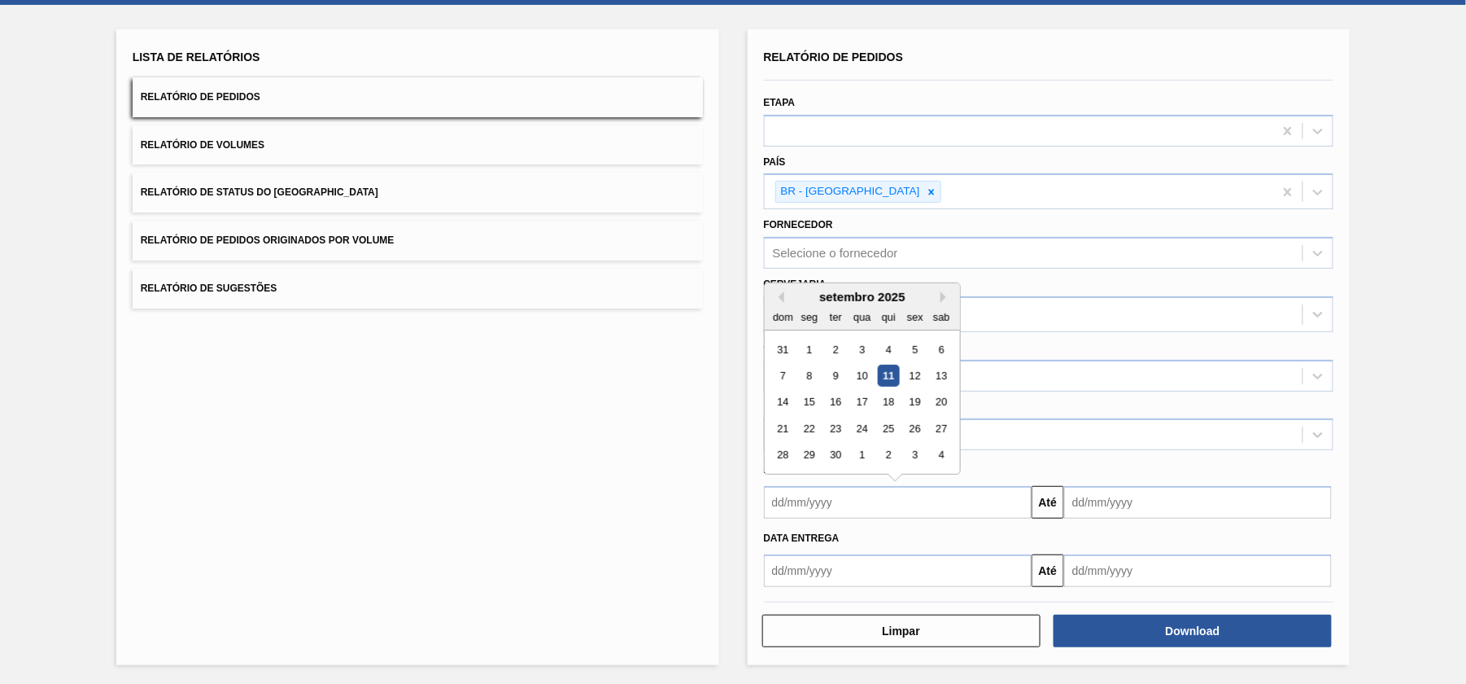
click at [887, 371] on div "11" at bounding box center [888, 376] width 22 height 22
type input "[DATE]"
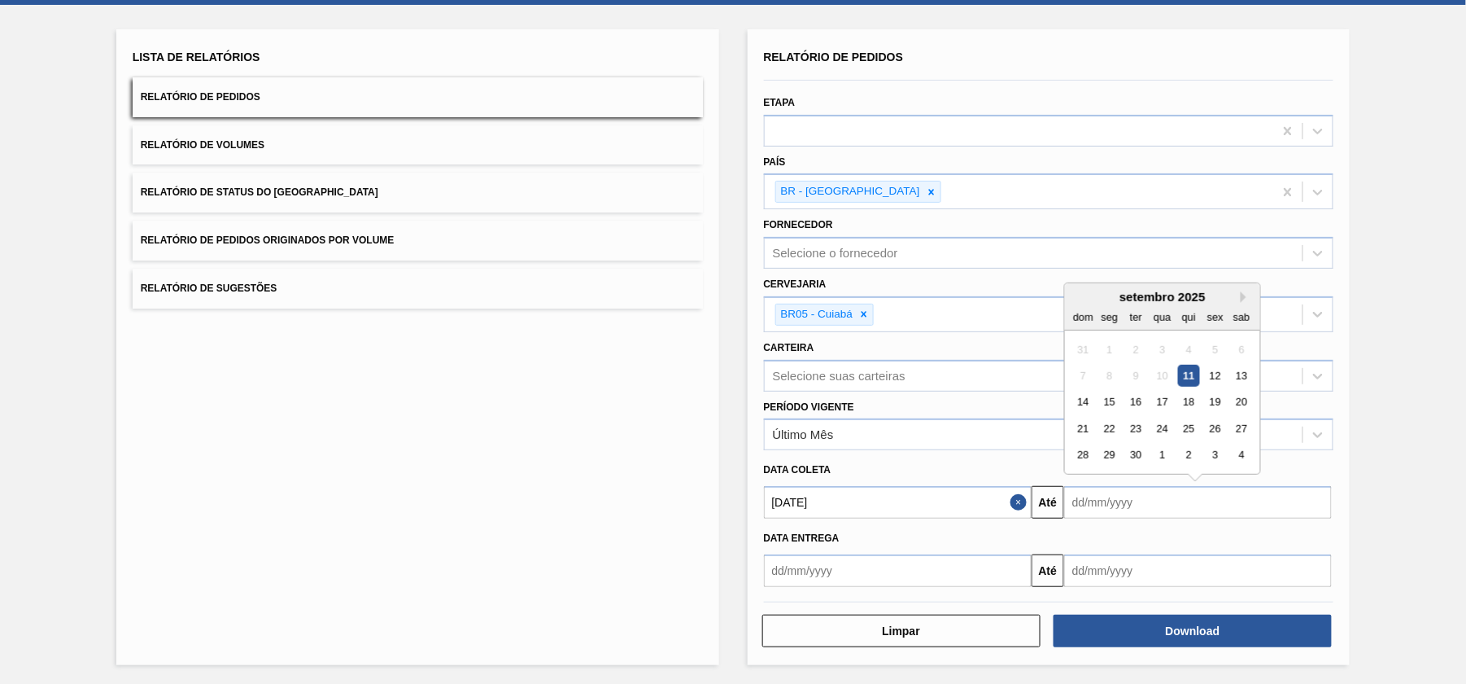
click at [1101, 502] on input "text" at bounding box center [1198, 502] width 268 height 33
click at [1136, 450] on div "30" at bounding box center [1136, 455] width 22 height 22
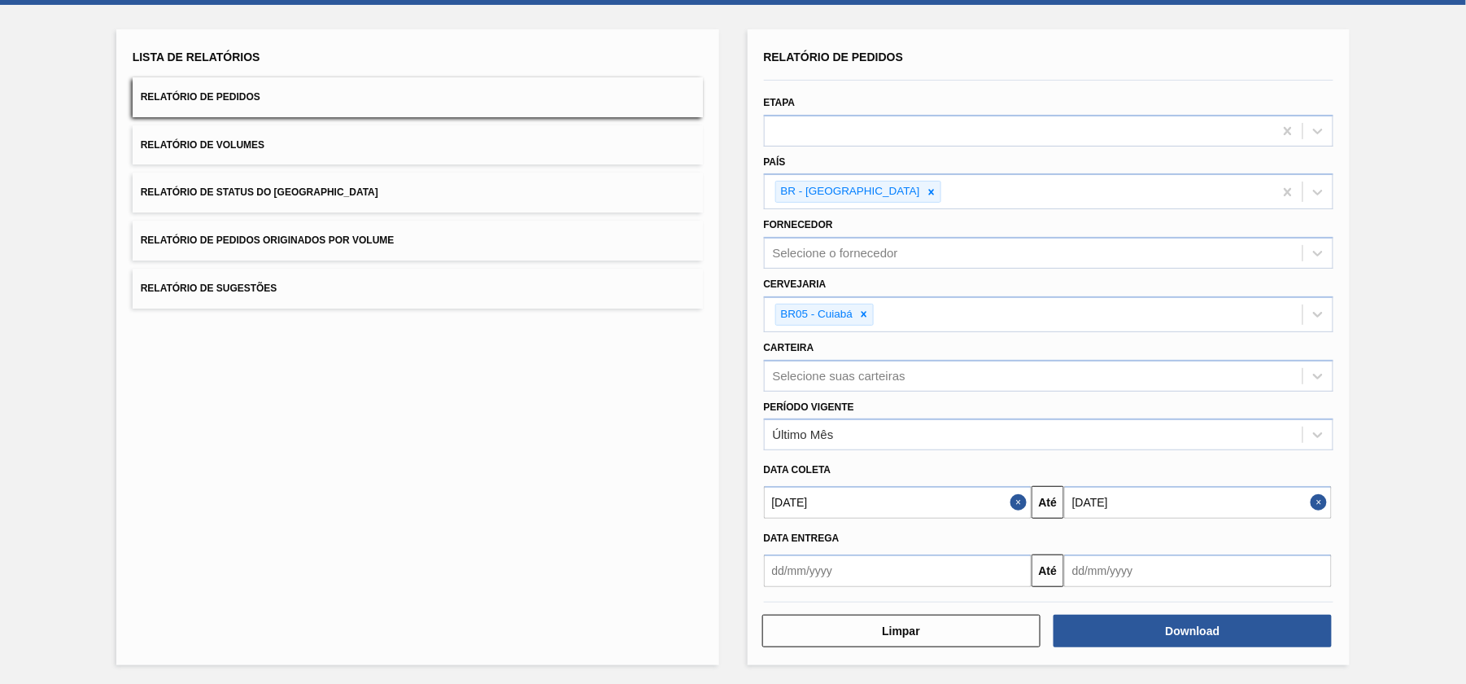
type input "[DATE]"
click at [991, 573] on input "text" at bounding box center [898, 570] width 268 height 33
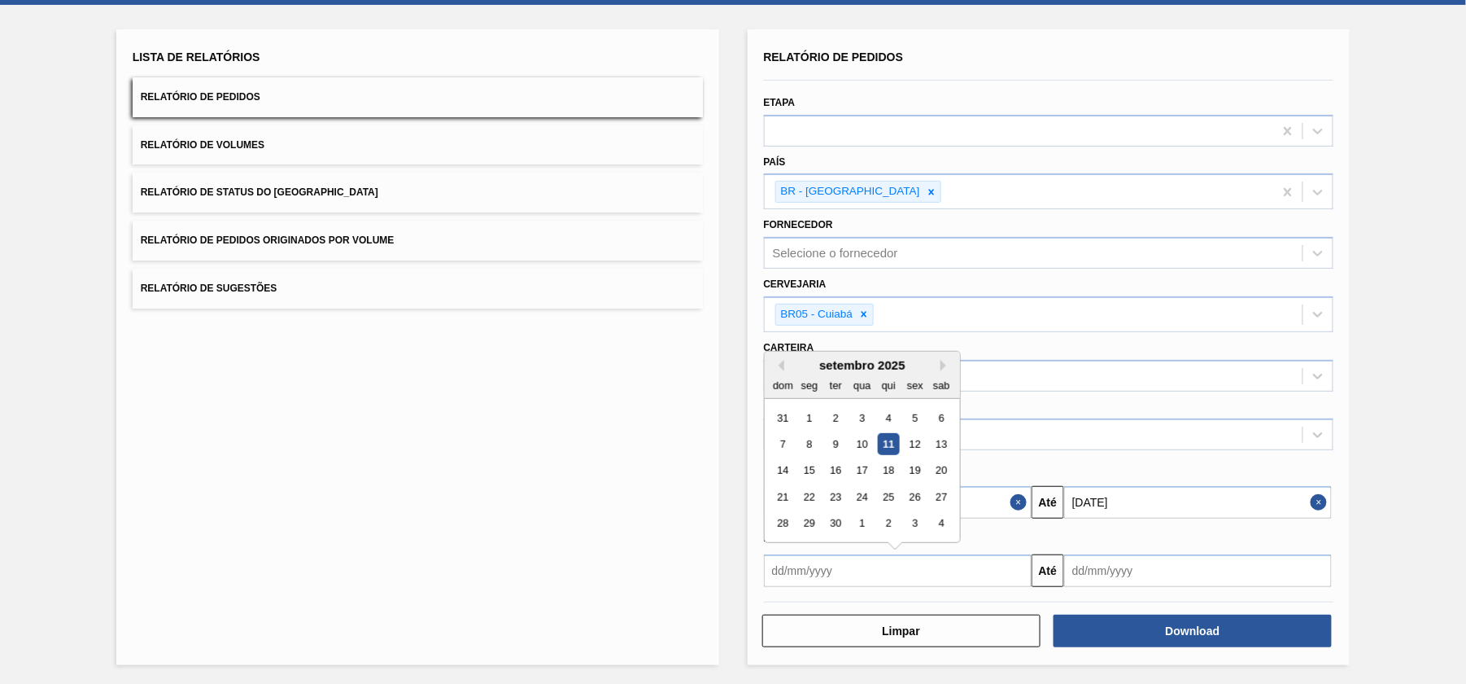
click at [991, 573] on input "text" at bounding box center [898, 570] width 268 height 33
click at [889, 449] on div "11" at bounding box center [888, 444] width 22 height 22
type input "[DATE]"
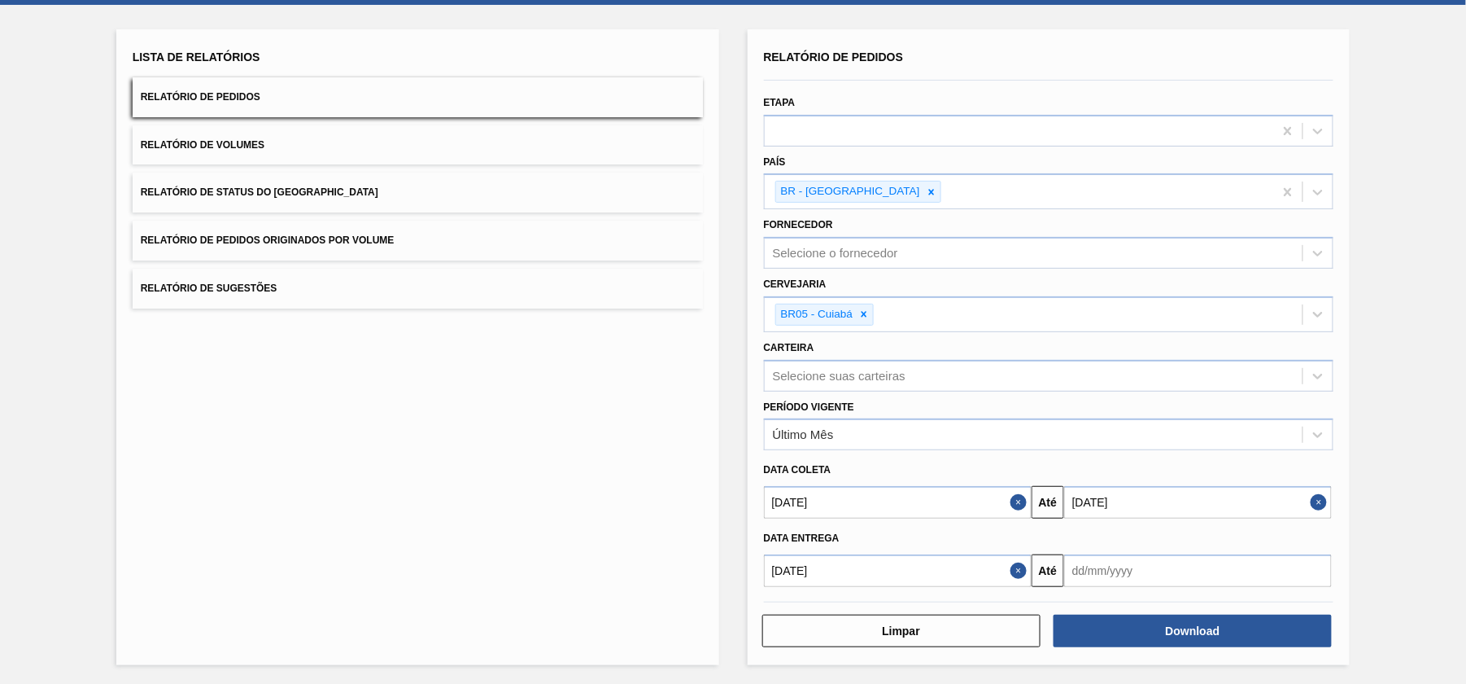
click at [1101, 560] on input "text" at bounding box center [1198, 570] width 268 height 33
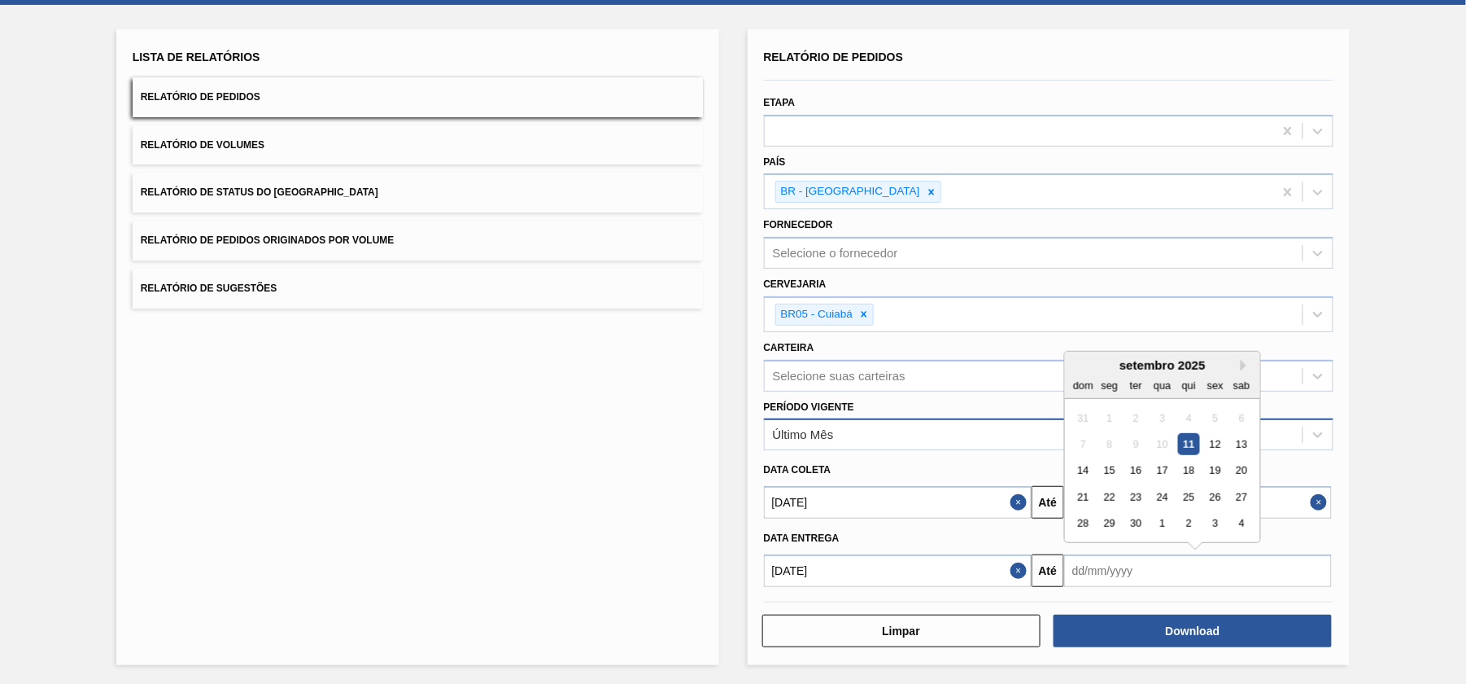
click at [1188, 440] on div "11" at bounding box center [1189, 444] width 22 height 22
type input "[DATE]"
click at [1188, 440] on div "Último Mês" at bounding box center [1034, 435] width 539 height 24
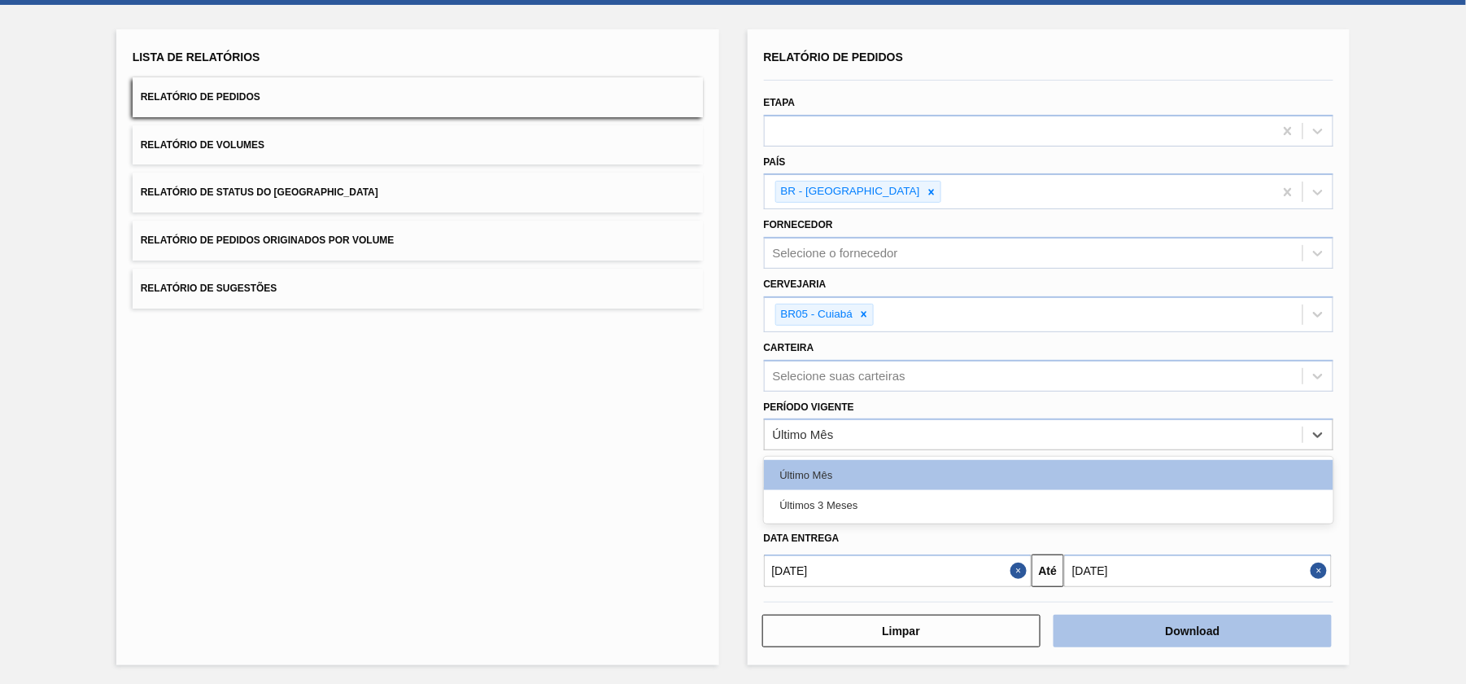
click at [1142, 614] on button "Download" at bounding box center [1193, 630] width 278 height 33
